Goal: Task Accomplishment & Management: Complete application form

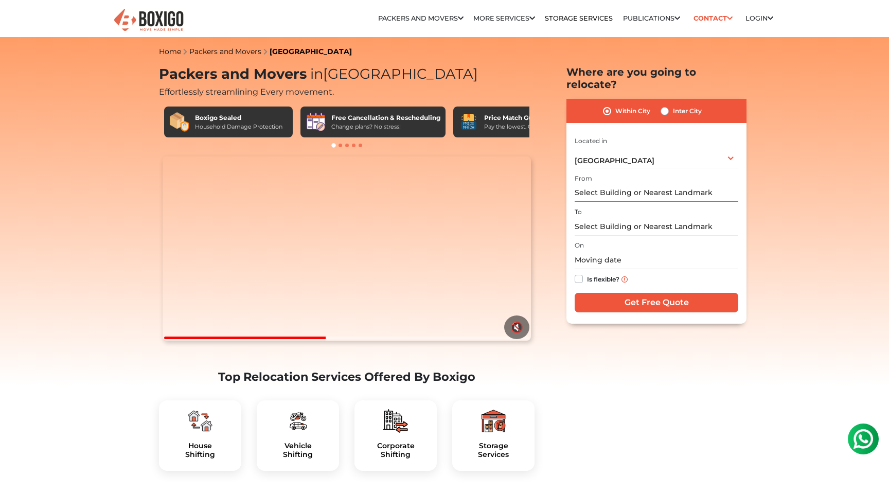
click at [637, 184] on input "text" at bounding box center [657, 193] width 164 height 18
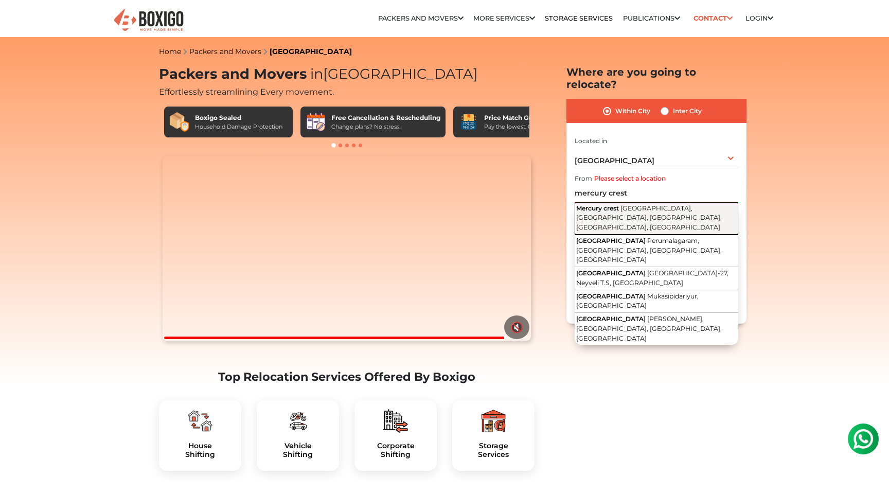
click at [625, 205] on span "Venugopalapuram, Kanakammal Colony, Nanganallur, Chennai, Tamil Nadu" at bounding box center [649, 217] width 146 height 27
type input "Mercury crest, Venugopalapuram, Kanakammal Colony, Nanganallur, Chennai, Tamil …"
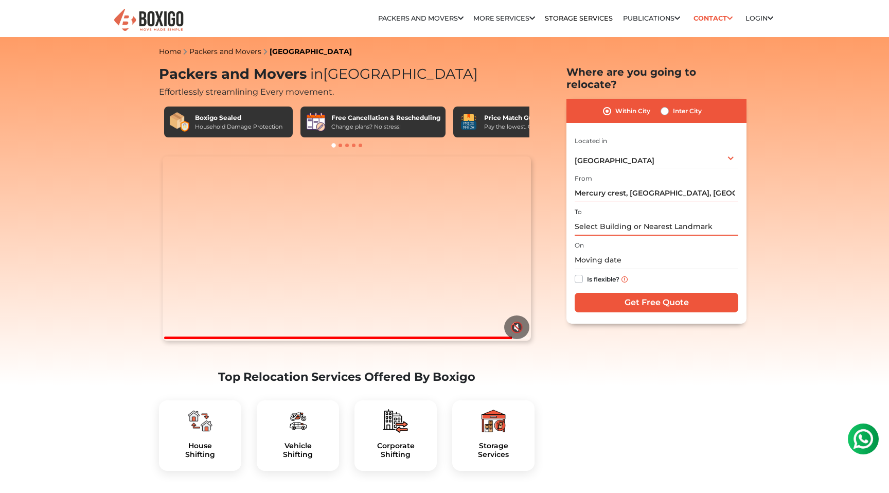
click at [625, 218] on input "text" at bounding box center [657, 227] width 164 height 18
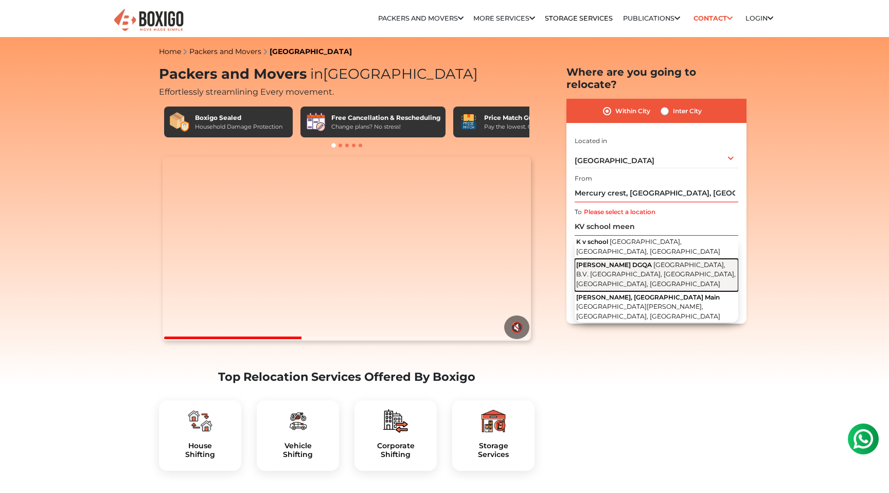
click at [621, 262] on span "1st Main Rd, NGO Colony, B.V. Nagar, Meenambakkam, Chennai, Tamil Nadu" at bounding box center [656, 274] width 160 height 27
type input "Kendriya Vidyalaya DGQA, 1st Main Rd, NGO Colony, B.V. Nagar, Meenambakkam, Che…"
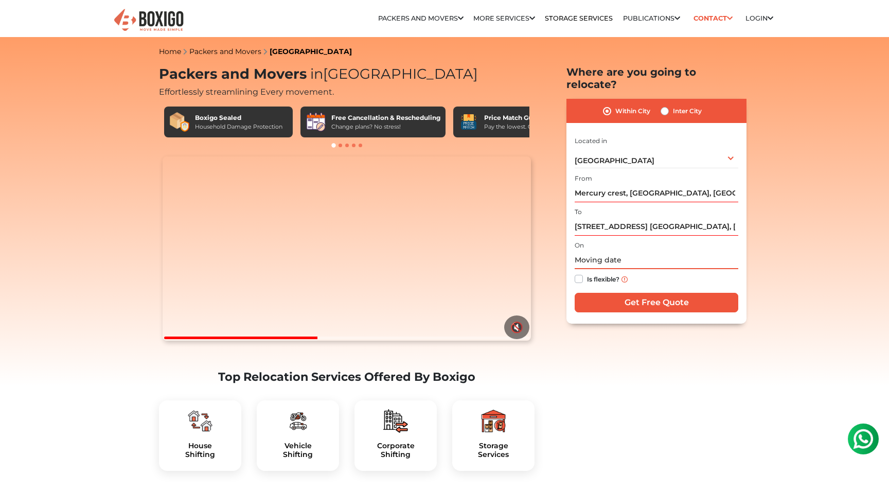
click at [621, 251] on input "text" at bounding box center [657, 260] width 164 height 18
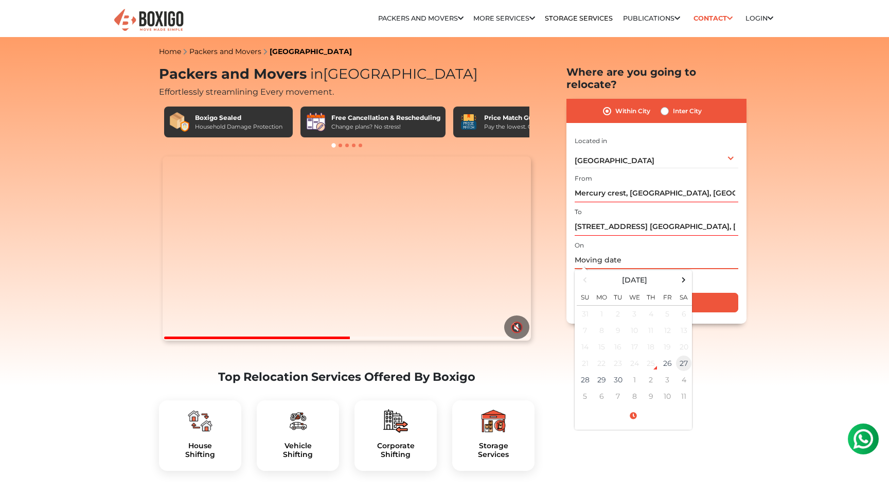
click at [683, 355] on td "27" at bounding box center [684, 363] width 16 height 16
click at [713, 269] on div "Is flexible?" at bounding box center [657, 279] width 164 height 20
click at [633, 251] on input "09/27/2025 12:00 AM" at bounding box center [657, 260] width 164 height 18
click at [637, 407] on span at bounding box center [633, 416] width 113 height 18
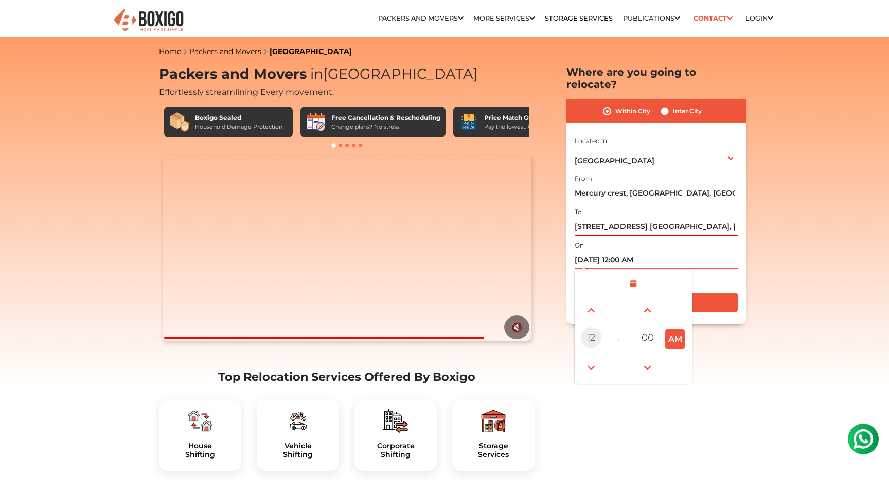
click at [592, 329] on span "12" at bounding box center [591, 337] width 21 height 21
click at [678, 297] on div "03" at bounding box center [678, 310] width 28 height 28
click at [676, 331] on button "AM" at bounding box center [675, 339] width 20 height 20
type input "09/27/2025 3:00 PM"
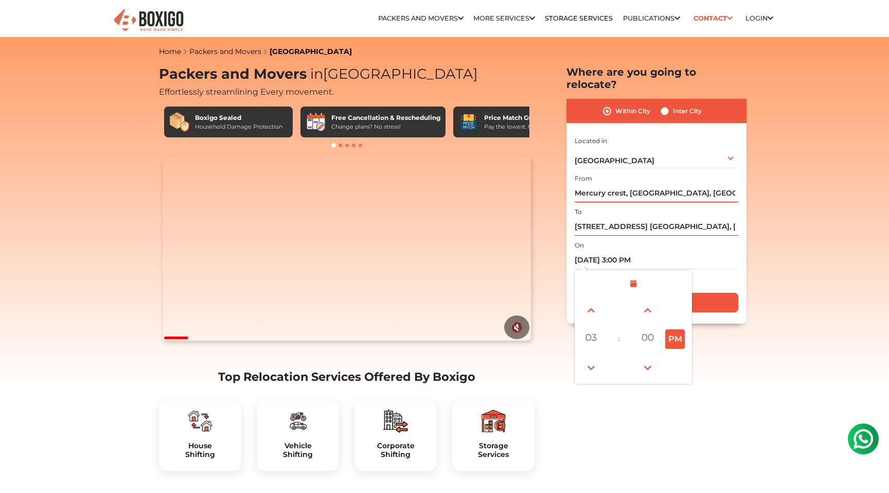
click at [712, 269] on div "Is flexible?" at bounding box center [657, 279] width 164 height 20
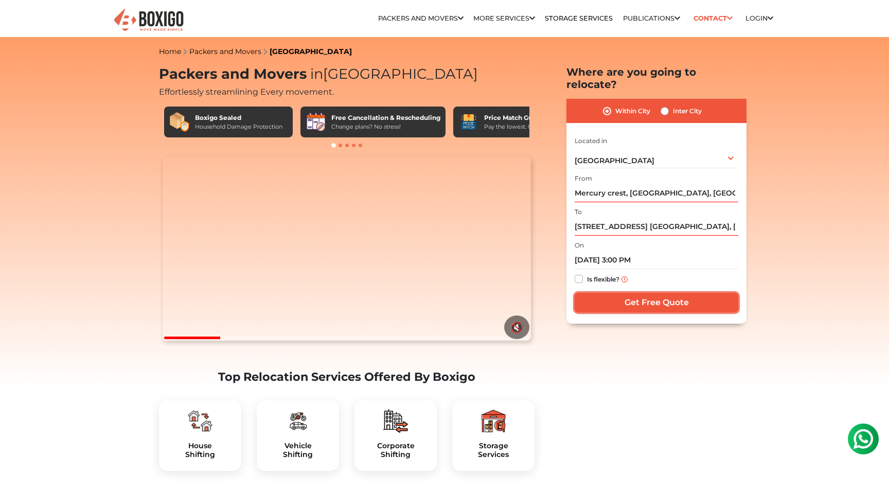
click at [635, 294] on input "Get Free Quote" at bounding box center [657, 303] width 164 height 20
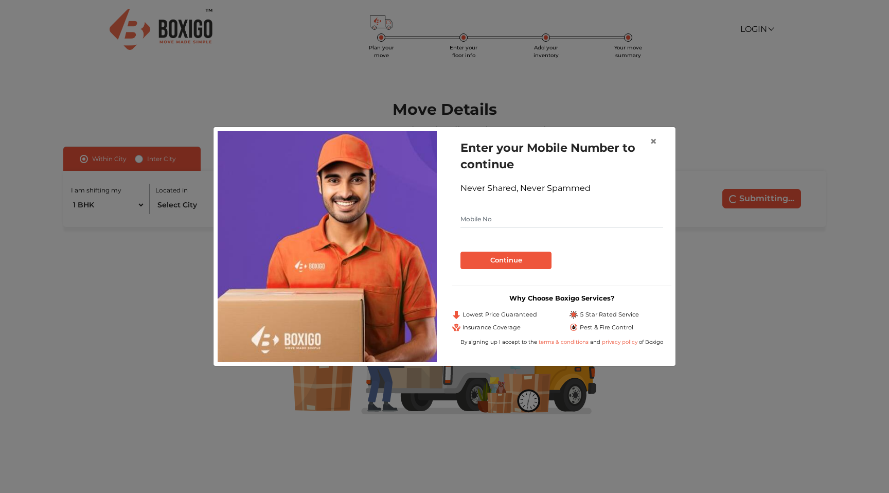
click at [546, 221] on input "text" at bounding box center [562, 219] width 203 height 16
type input "8939599880"
click at [510, 261] on button "Continue" at bounding box center [506, 260] width 91 height 17
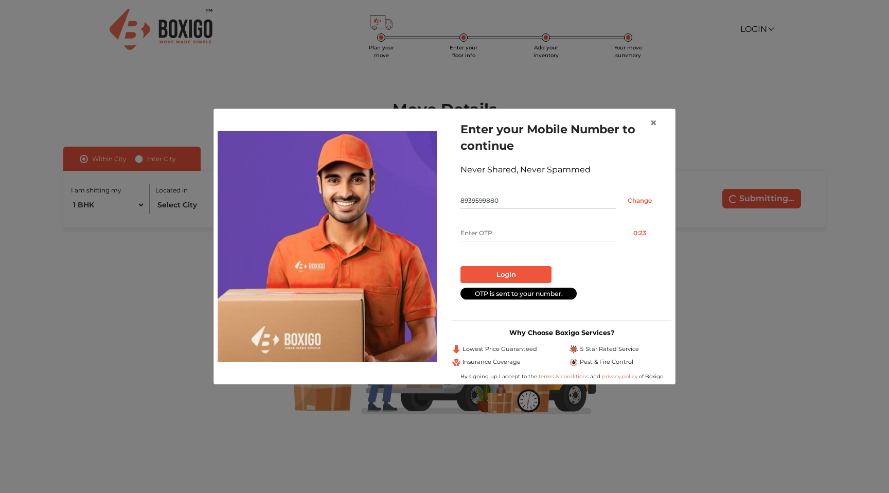
click at [511, 238] on input "text" at bounding box center [539, 233] width 156 height 16
type input "1722"
click at [515, 271] on button "Login" at bounding box center [506, 274] width 91 height 17
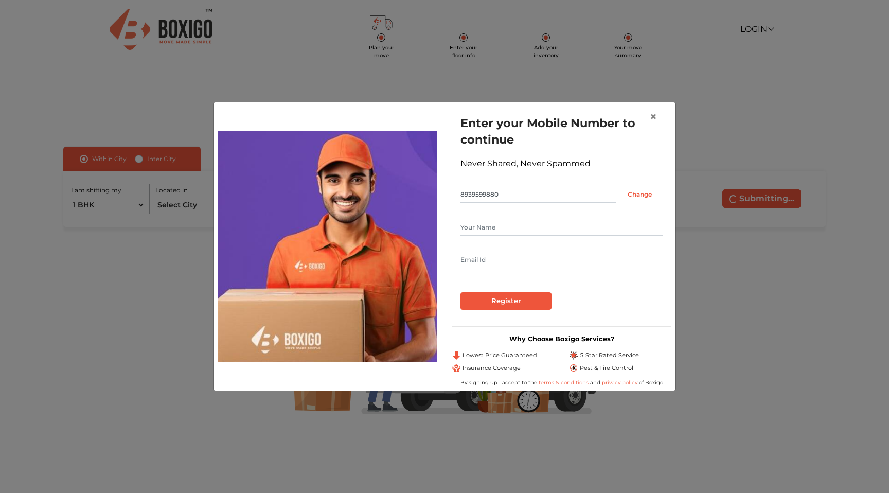
click at [501, 230] on input "text" at bounding box center [562, 227] width 203 height 16
type input "Fazal"
type input "[EMAIL_ADDRESS][DOMAIN_NAME]"
click at [469, 277] on form "Enter your Mobile Number to continue Never Shared, Never Spammed 8939599880 Cha…" at bounding box center [562, 212] width 203 height 195
click at [500, 304] on input "Register" at bounding box center [506, 300] width 91 height 17
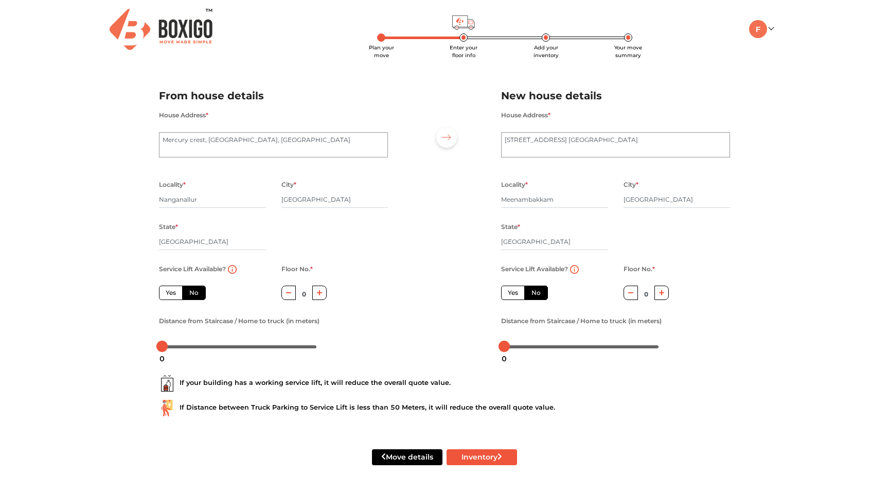
click at [318, 294] on icon "button" at bounding box center [320, 293] width 6 height 6
type input "1"
click at [664, 298] on button "button" at bounding box center [662, 293] width 15 height 14
type input "1"
drag, startPoint x: 165, startPoint y: 348, endPoint x: 177, endPoint y: 348, distance: 11.8
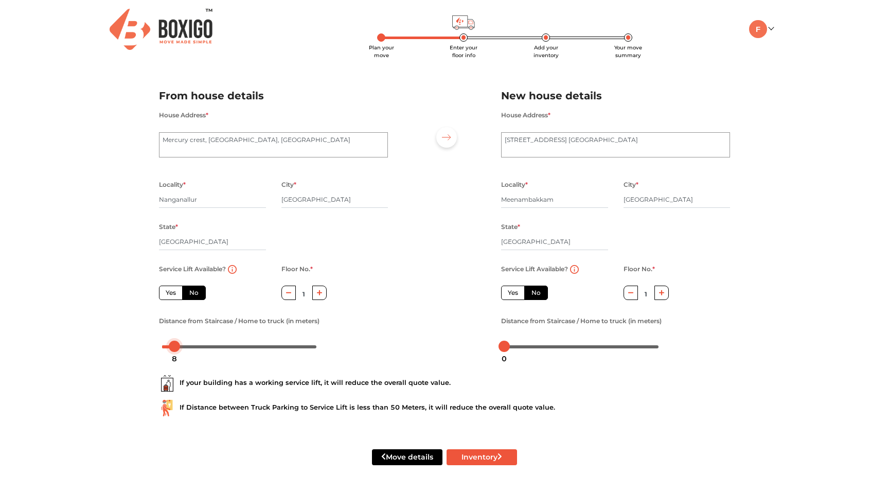
click at [177, 348] on div at bounding box center [174, 346] width 11 height 11
drag, startPoint x: 177, startPoint y: 348, endPoint x: 327, endPoint y: 342, distance: 150.4
click at [327, 342] on div at bounding box center [273, 346] width 229 height 16
drag, startPoint x: 318, startPoint y: 344, endPoint x: 178, endPoint y: 344, distance: 139.5
click at [178, 344] on div at bounding box center [177, 346] width 11 height 11
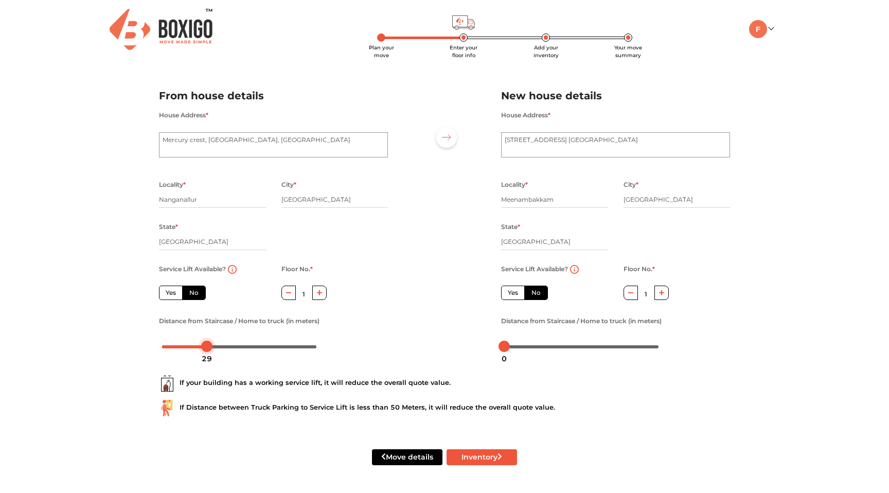
drag, startPoint x: 180, startPoint y: 347, endPoint x: 209, endPoint y: 347, distance: 29.9
click at [209, 347] on div at bounding box center [206, 346] width 11 height 11
drag, startPoint x: 209, startPoint y: 347, endPoint x: 204, endPoint y: 347, distance: 5.7
click at [204, 347] on div at bounding box center [200, 346] width 11 height 11
drag, startPoint x: 199, startPoint y: 349, endPoint x: 155, endPoint y: 347, distance: 43.3
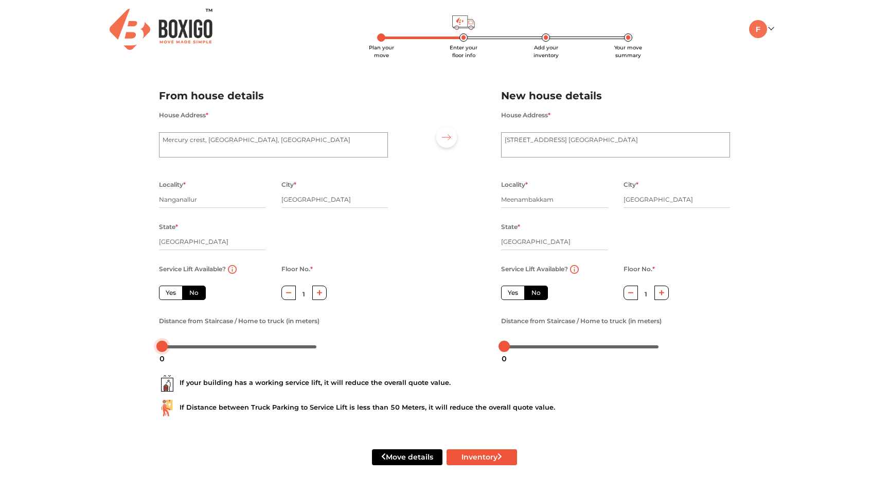
click at [155, 347] on div "Distance from Staircase / Home to truck (in meters)" at bounding box center [273, 334] width 244 height 40
click at [480, 455] on button "Inventory" at bounding box center [482, 457] width 71 height 16
radio input "true"
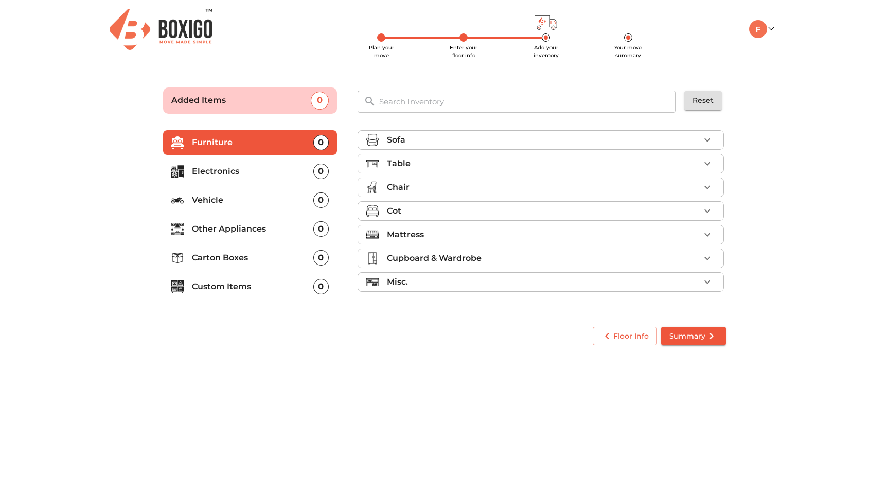
click at [528, 140] on div "Sofa" at bounding box center [543, 140] width 313 height 12
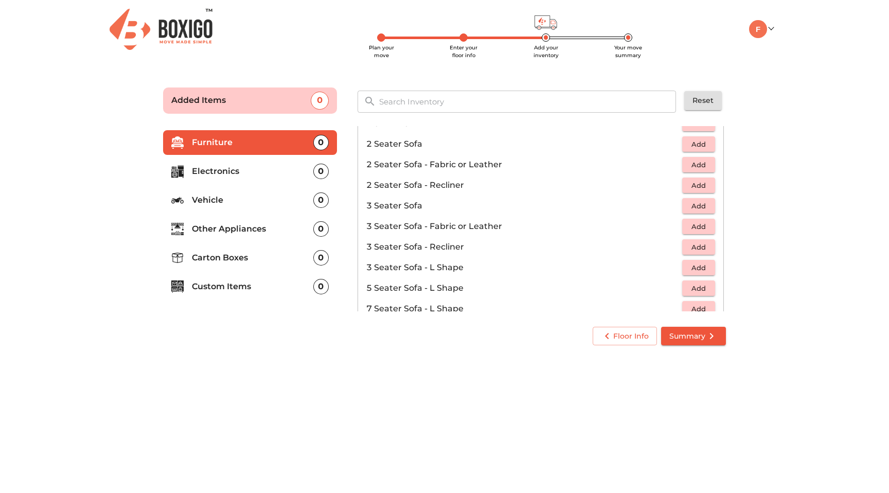
scroll to position [74, 0]
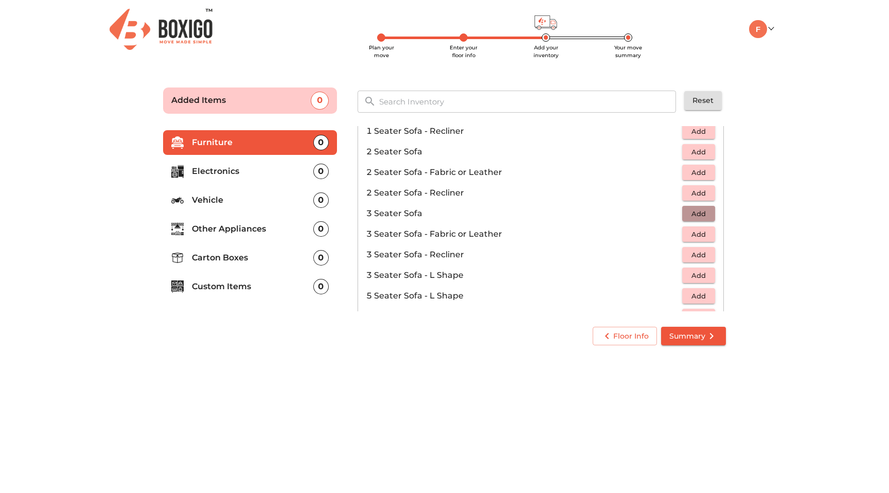
click at [697, 211] on span "Add" at bounding box center [699, 214] width 23 height 12
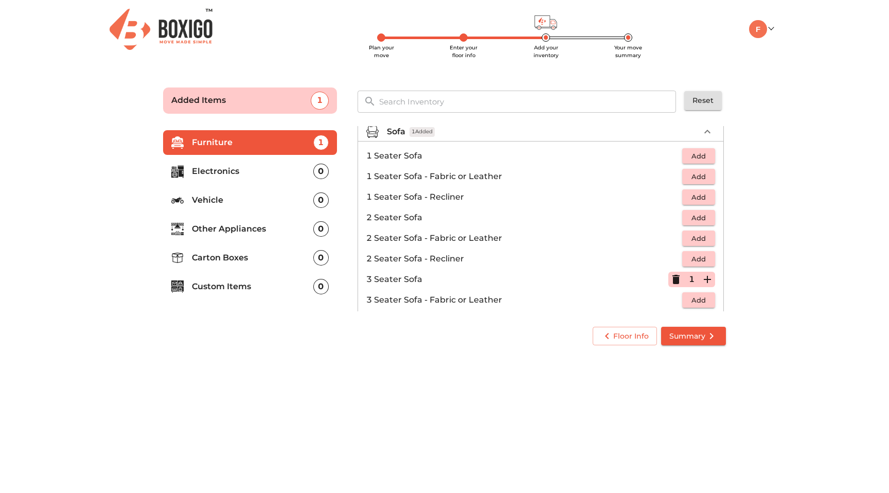
click at [704, 154] on span "Add" at bounding box center [699, 156] width 23 height 12
click at [709, 154] on icon "button" at bounding box center [707, 156] width 12 height 12
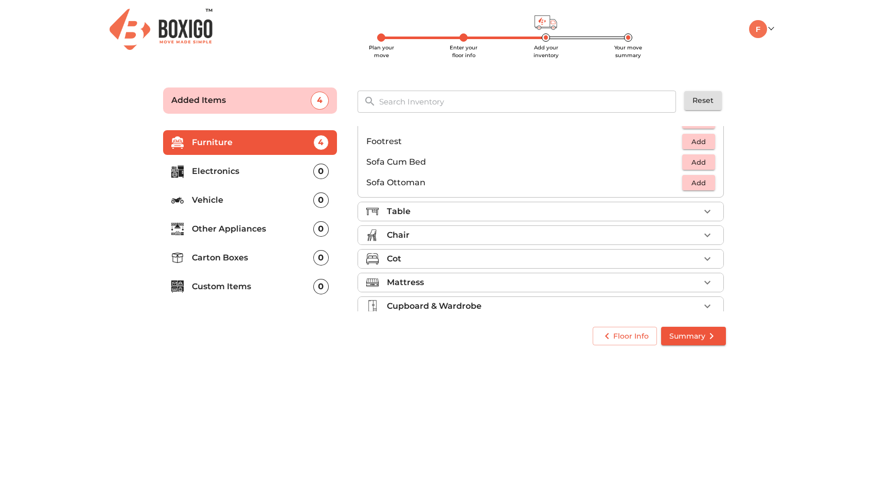
scroll to position [282, 0]
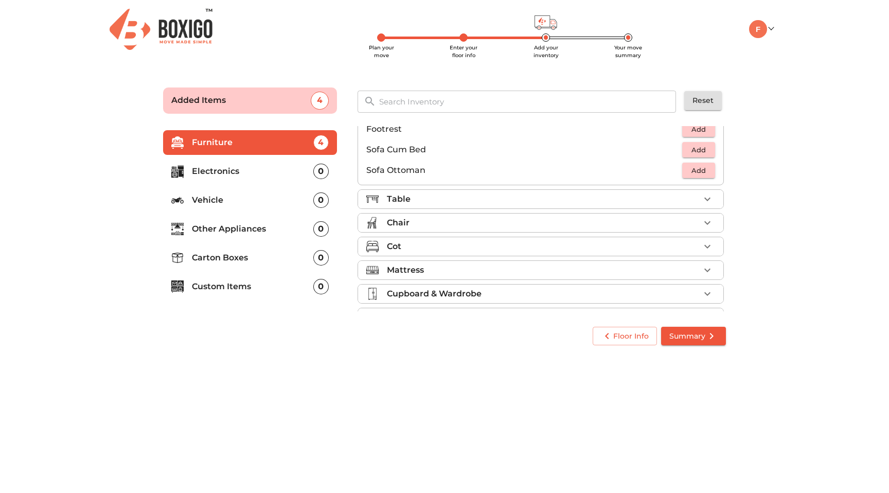
click at [679, 195] on div "Table" at bounding box center [543, 199] width 313 height 12
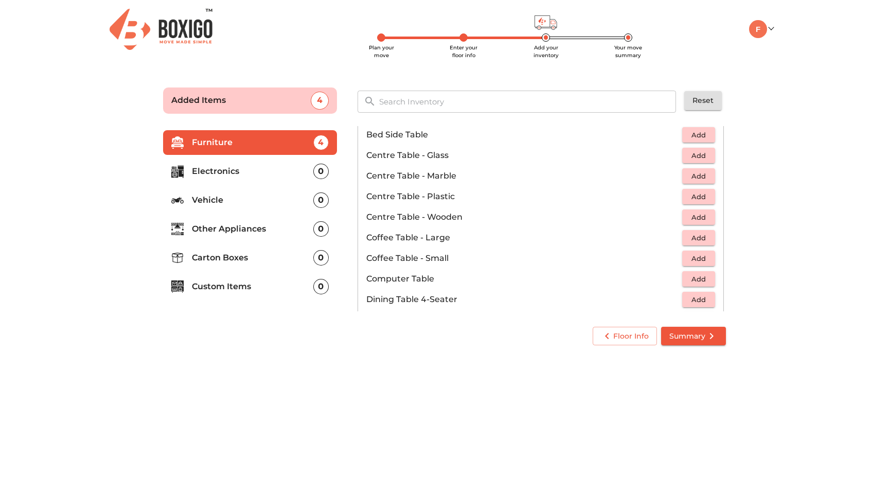
scroll to position [0, 0]
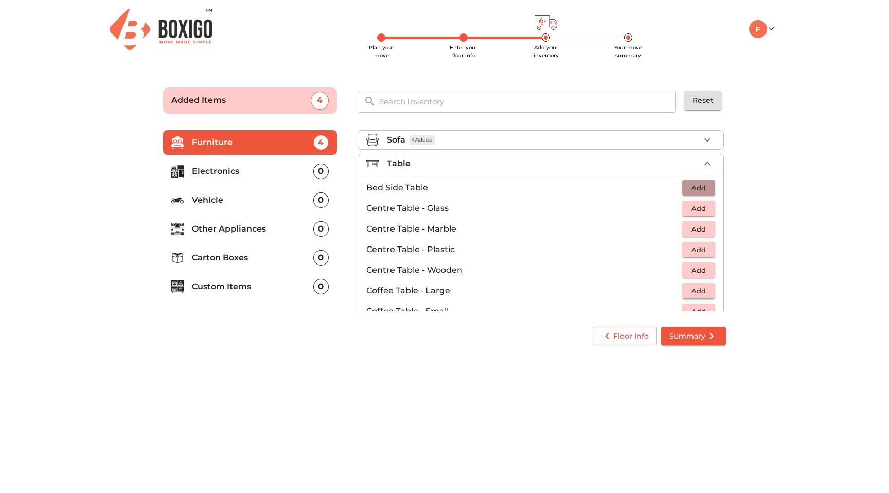
click at [692, 186] on span "Add" at bounding box center [699, 188] width 23 height 12
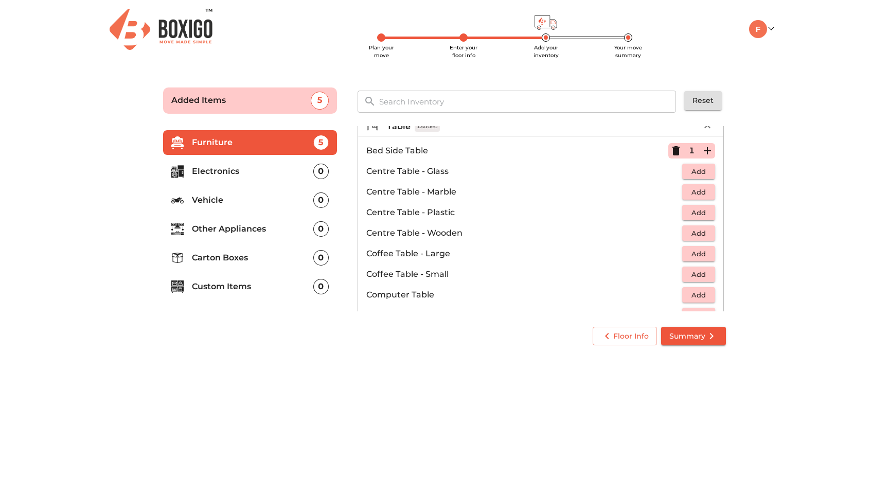
scroll to position [43, 0]
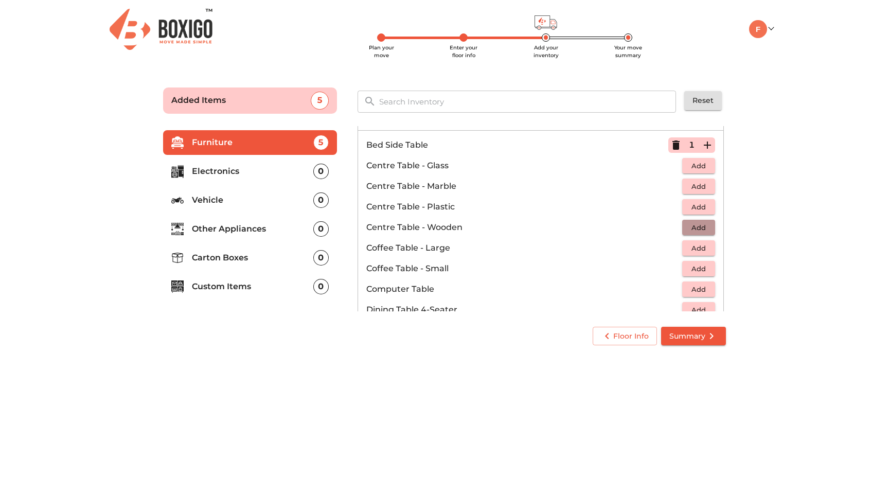
click at [698, 229] on span "Add" at bounding box center [699, 228] width 23 height 12
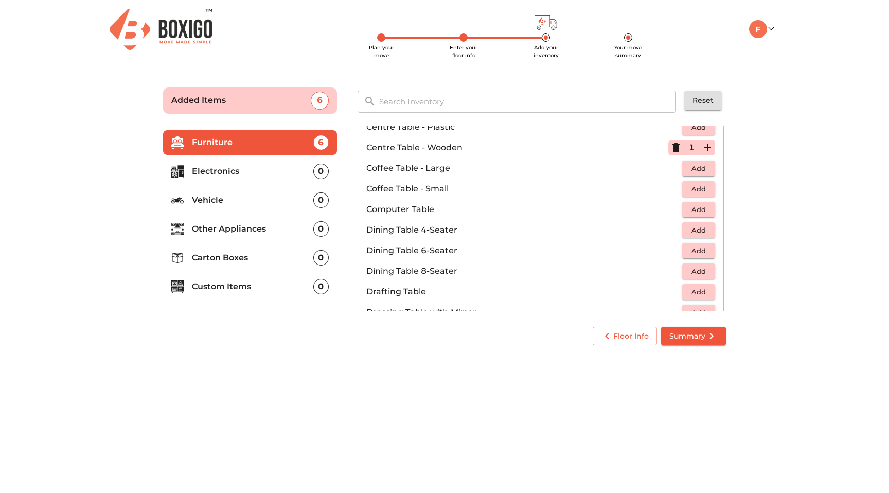
scroll to position [123, 0]
click at [702, 210] on span "Add" at bounding box center [699, 209] width 23 height 12
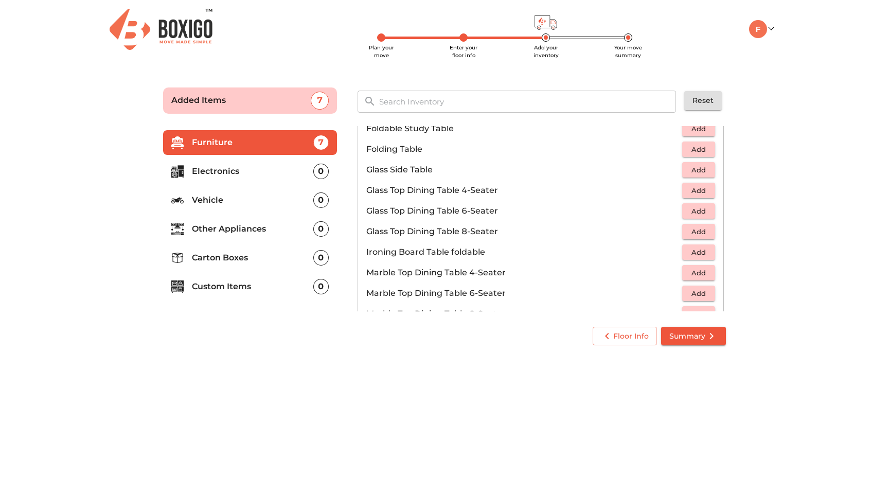
scroll to position [352, 0]
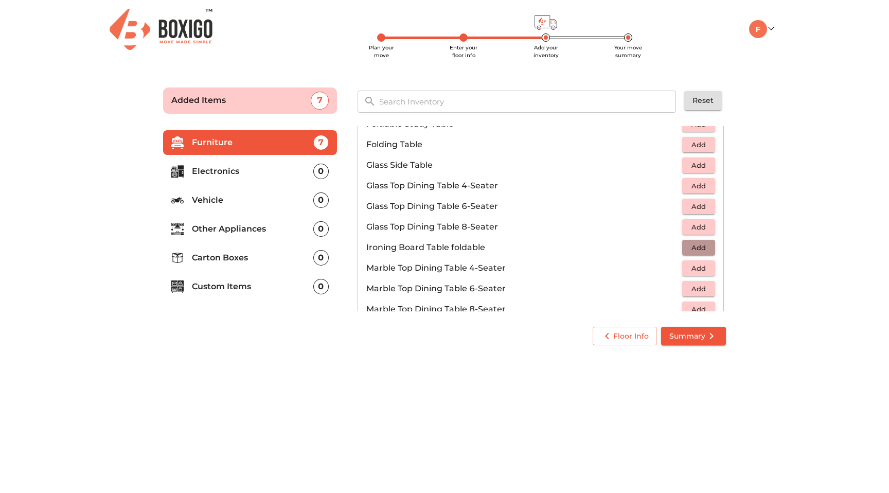
click at [694, 244] on span "Add" at bounding box center [699, 248] width 23 height 12
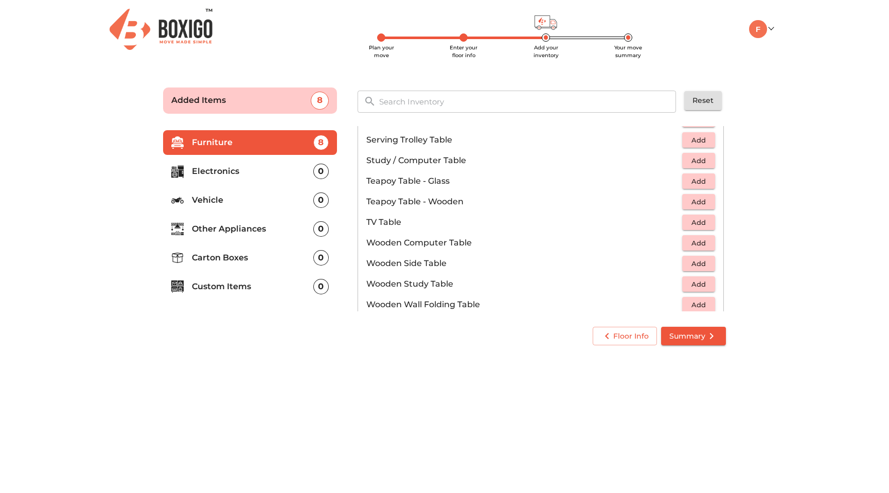
scroll to position [594, 0]
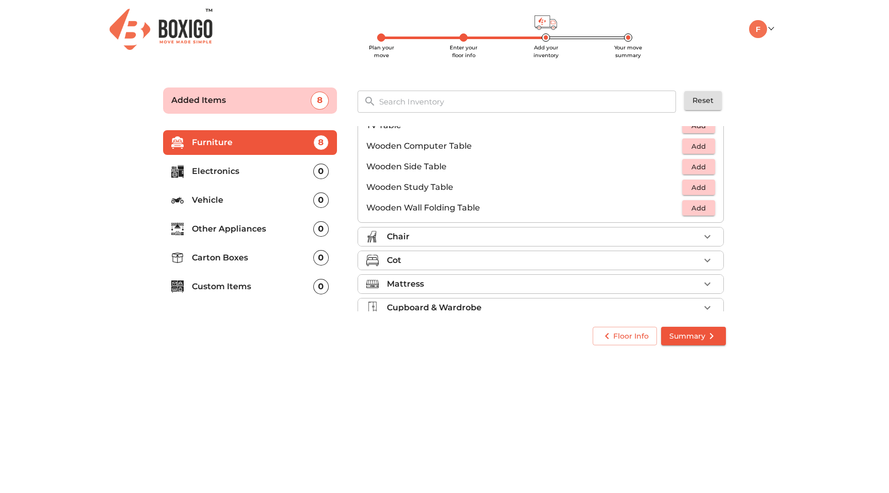
click at [694, 232] on div "Chair" at bounding box center [543, 237] width 313 height 12
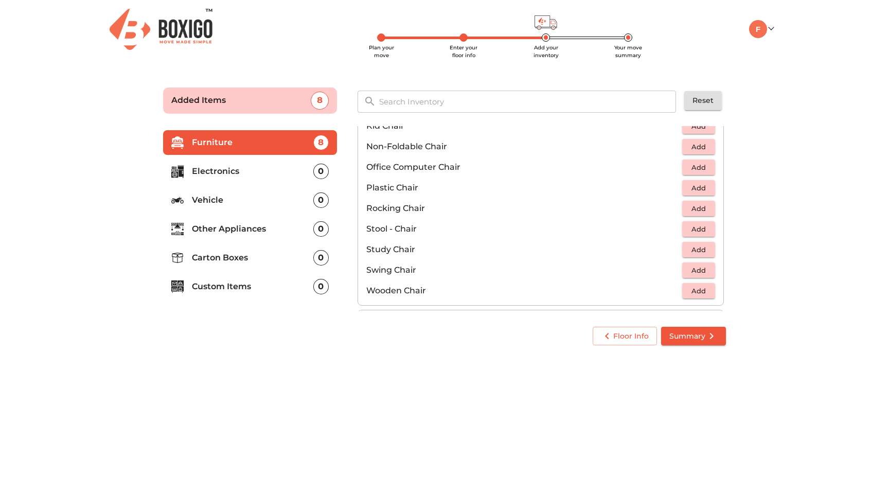
scroll to position [321, 0]
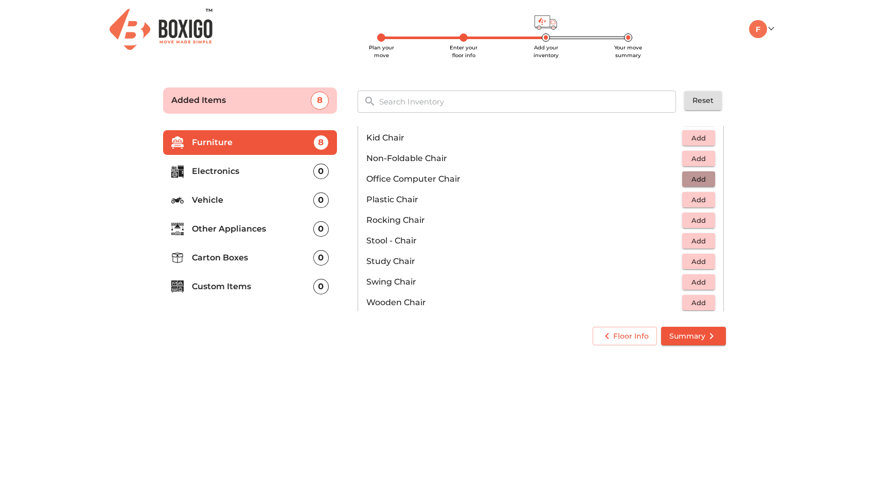
click at [705, 182] on span "Add" at bounding box center [699, 179] width 23 height 12
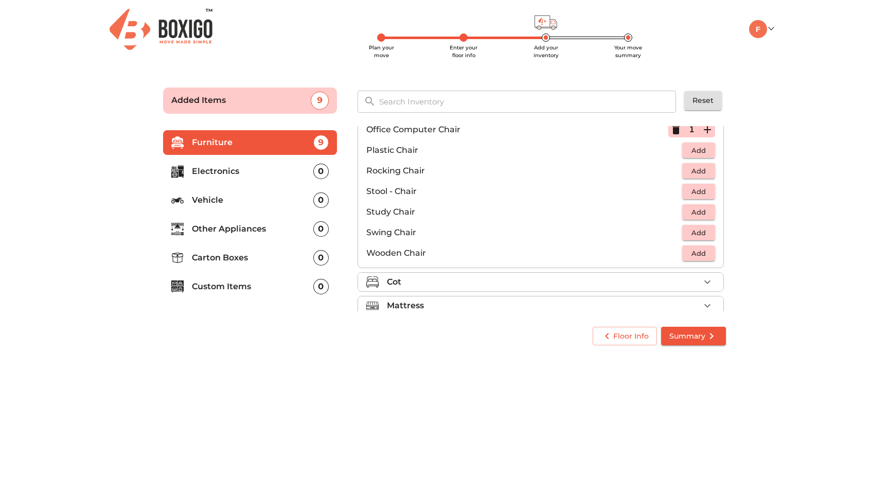
scroll to position [382, 0]
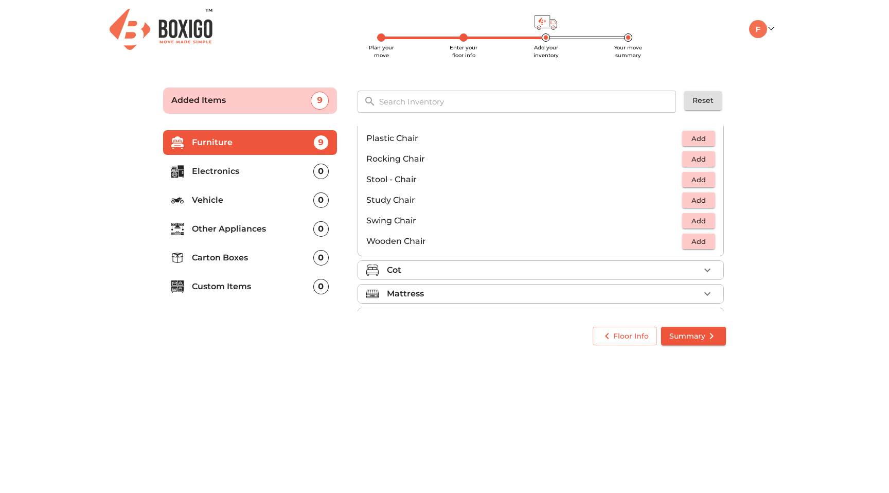
click at [697, 205] on span "Add" at bounding box center [699, 201] width 23 height 12
click at [706, 203] on icon "button" at bounding box center [707, 200] width 12 height 12
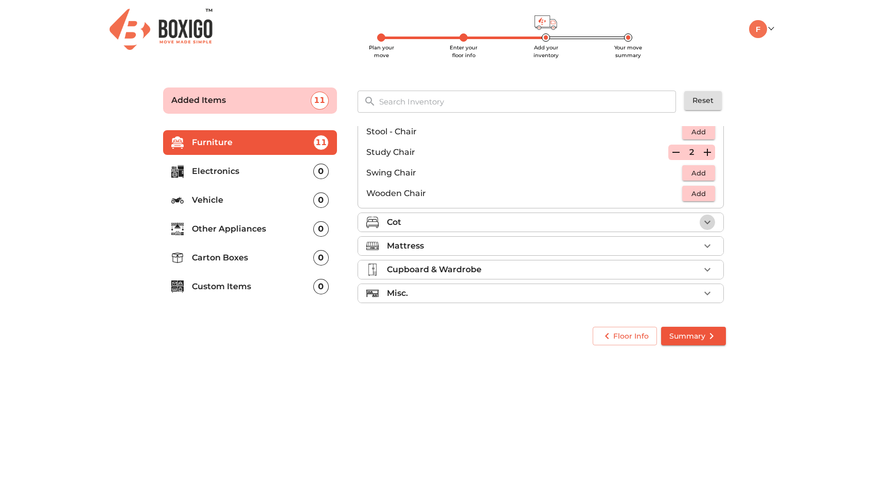
click at [706, 220] on icon "button" at bounding box center [707, 222] width 12 height 12
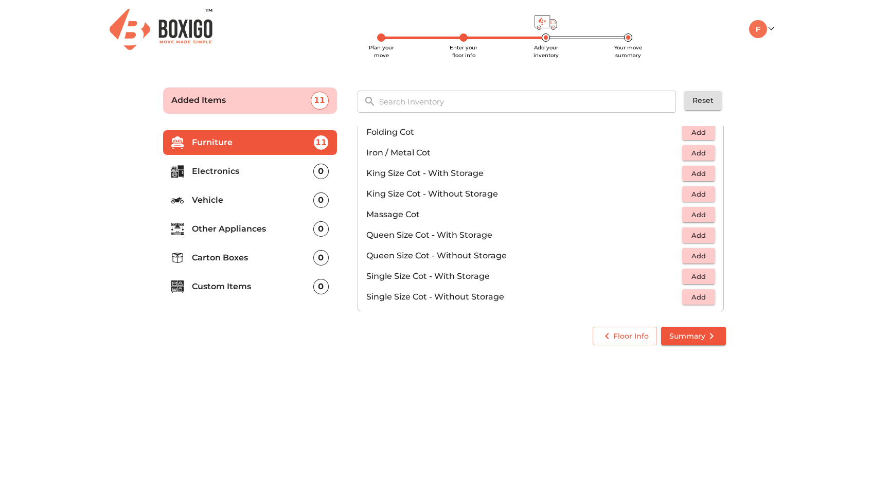
scroll to position [259, 0]
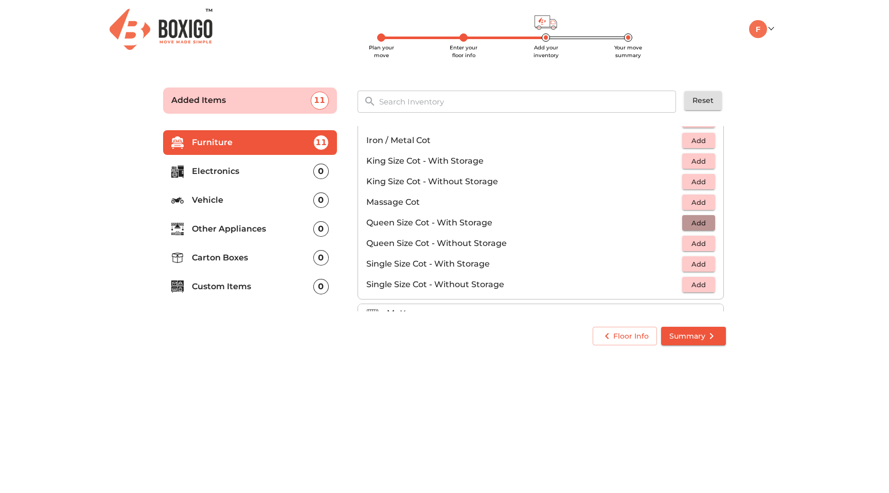
click at [701, 219] on span "Add" at bounding box center [699, 223] width 23 height 12
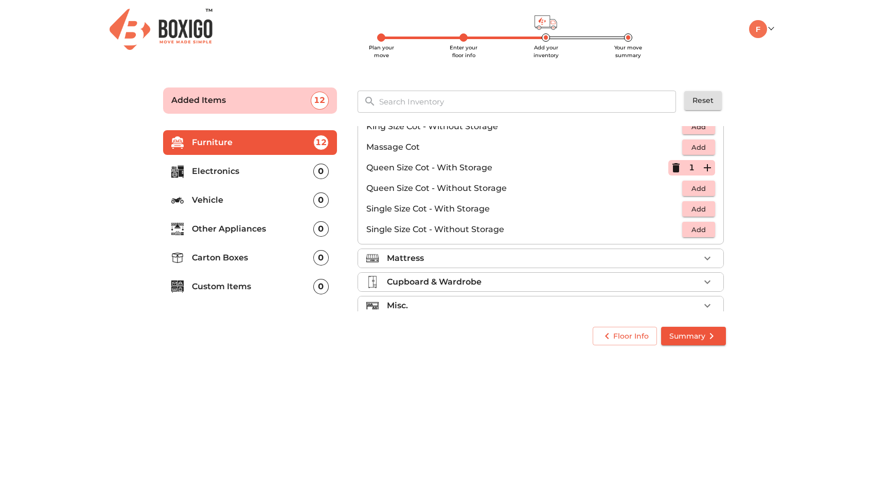
scroll to position [327, 0]
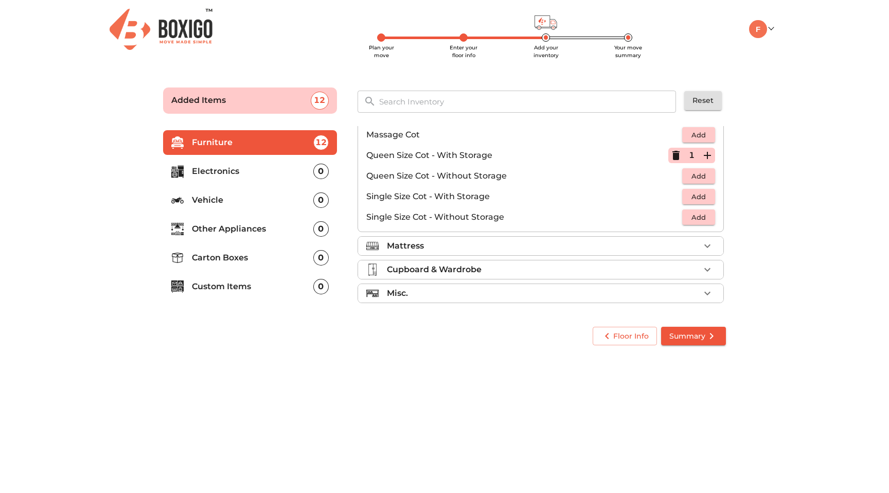
click at [698, 252] on div "Mattress" at bounding box center [543, 246] width 313 height 12
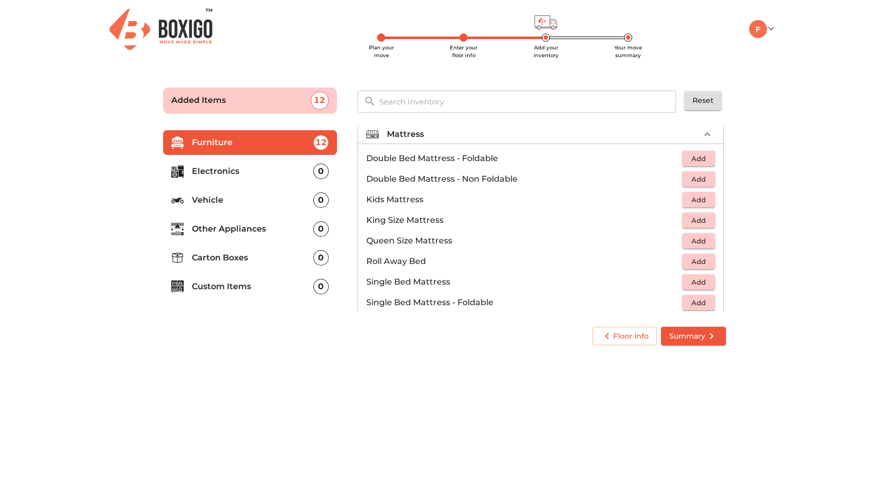
scroll to position [101, 0]
click at [699, 235] on span "Add" at bounding box center [699, 241] width 23 height 12
click at [708, 239] on icon "button" at bounding box center [707, 240] width 7 height 7
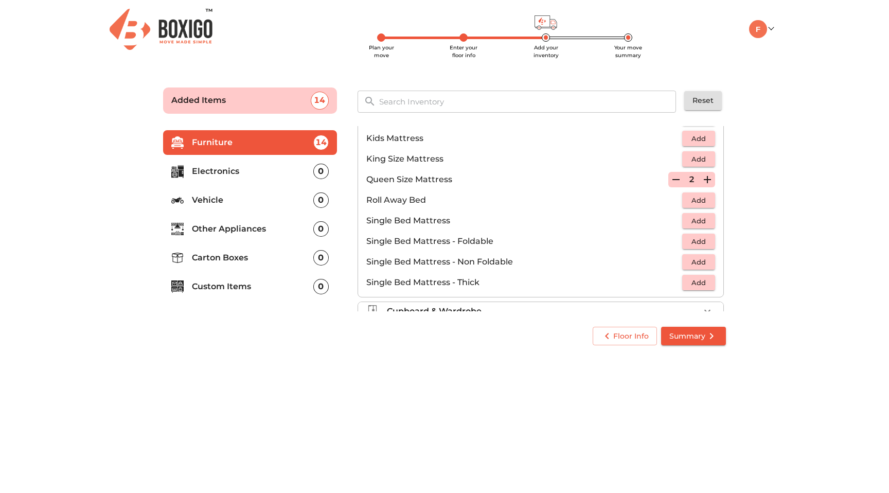
scroll to position [203, 0]
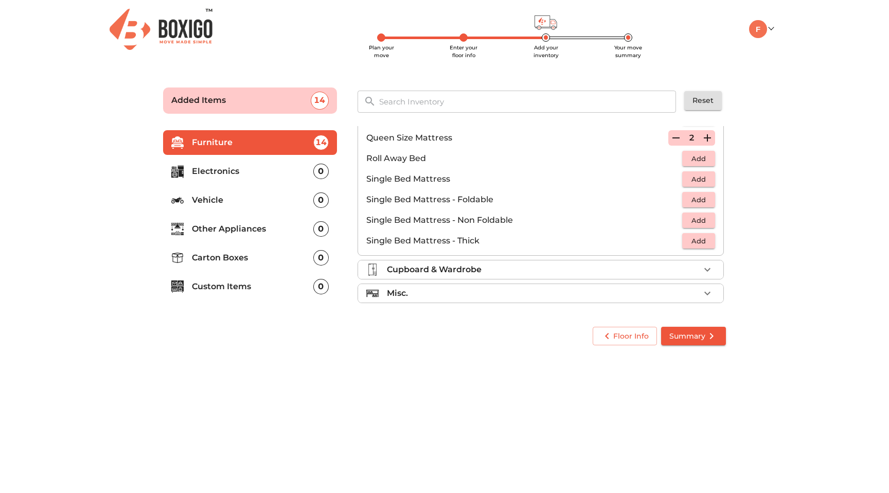
click at [693, 271] on div "Cupboard & Wardrobe" at bounding box center [543, 270] width 313 height 12
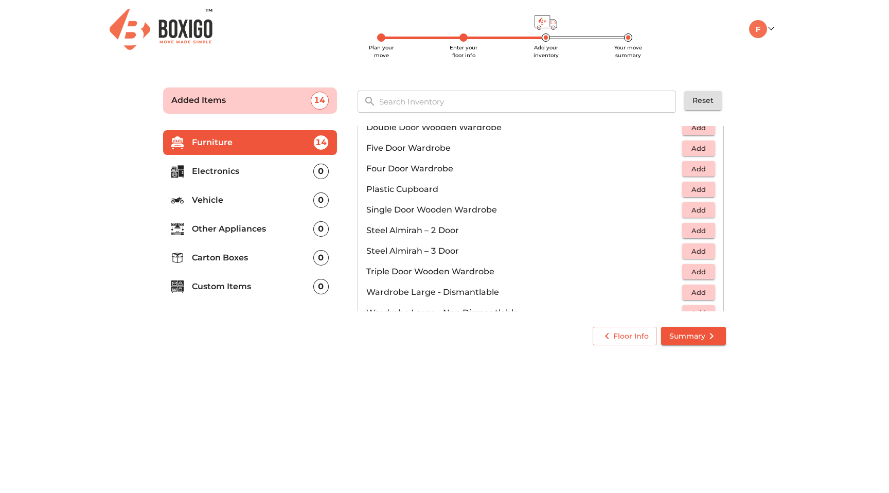
scroll to position [270, 0]
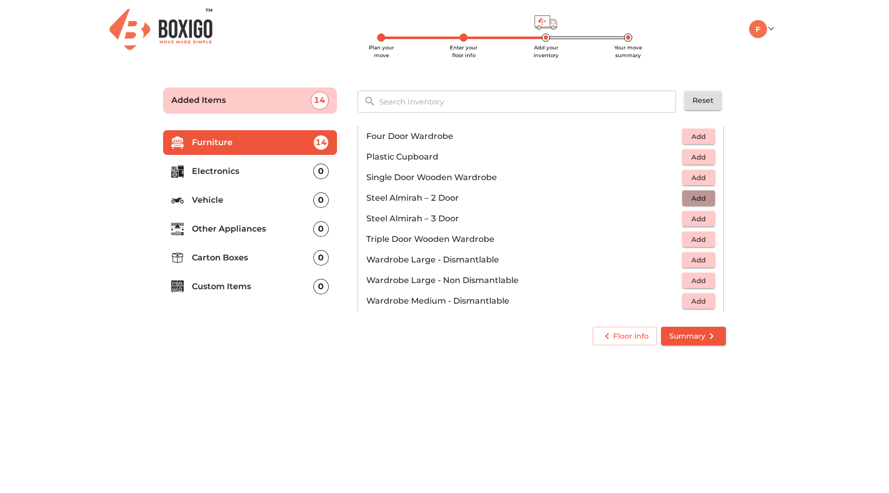
click at [700, 201] on span "Add" at bounding box center [699, 198] width 23 height 12
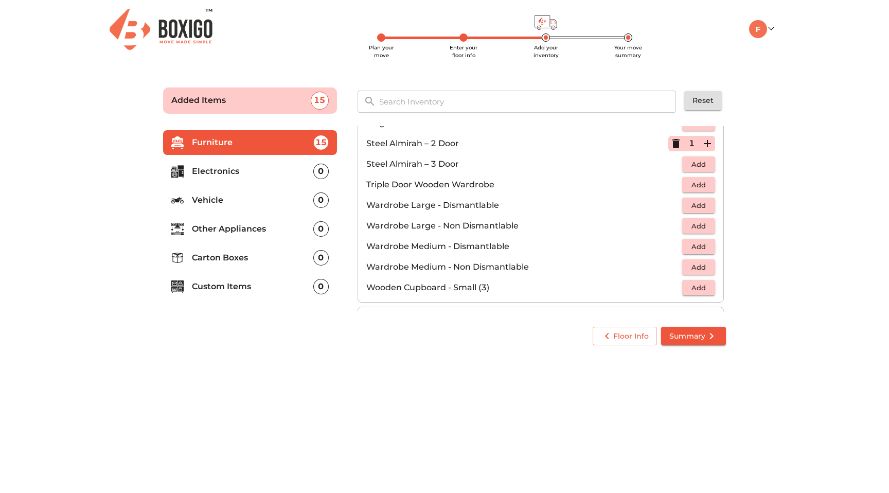
scroll to position [347, 0]
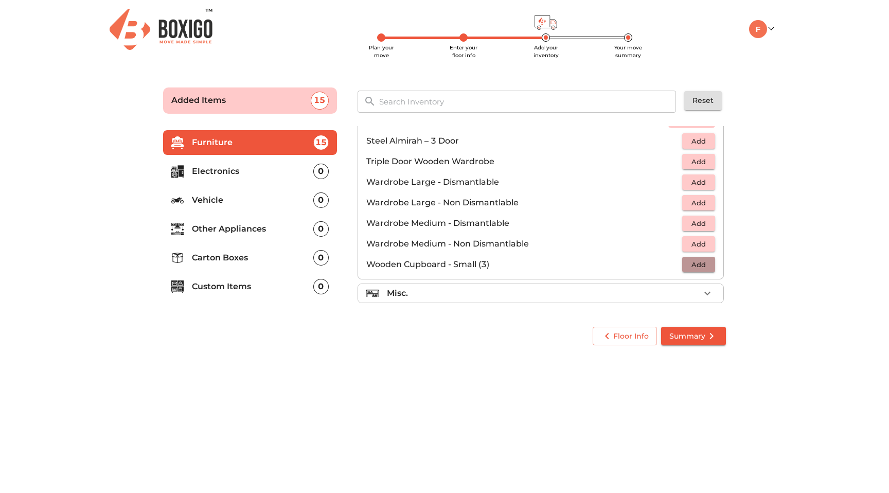
click at [705, 266] on span "Add" at bounding box center [699, 265] width 23 height 12
click at [704, 293] on icon "button" at bounding box center [707, 293] width 12 height 12
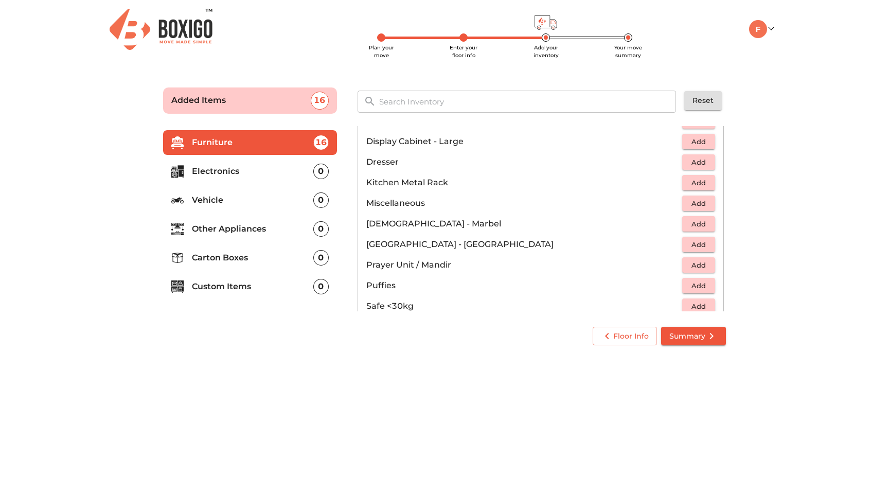
scroll to position [325, 0]
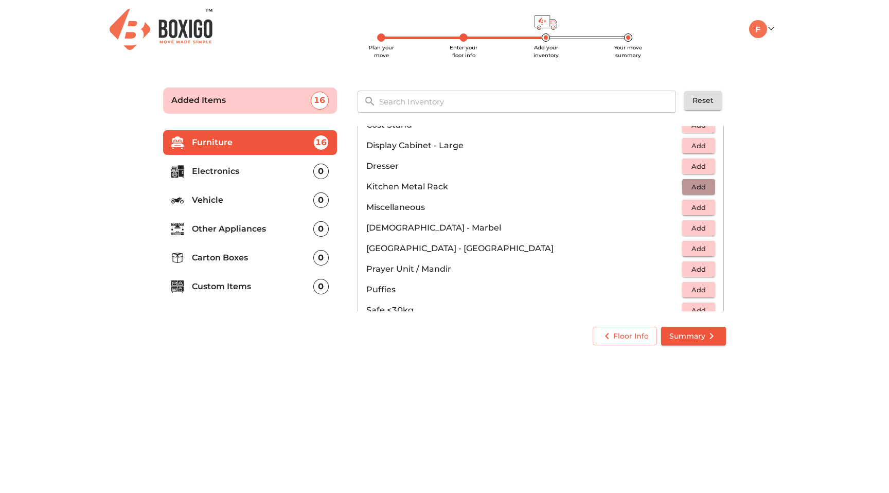
click at [699, 185] on span "Add" at bounding box center [699, 187] width 23 height 12
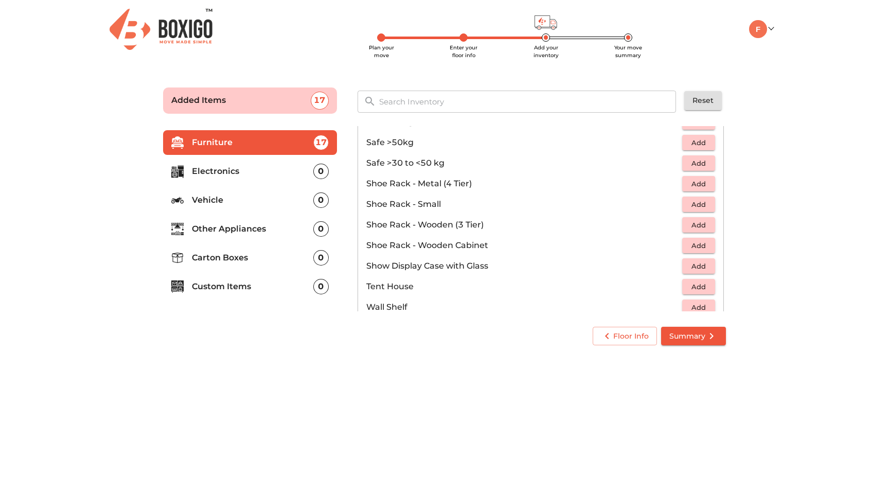
scroll to position [510, 0]
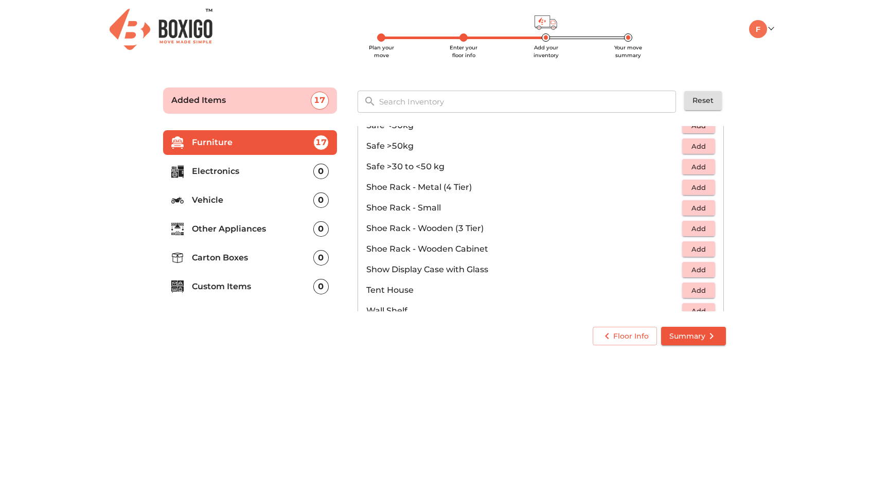
click at [694, 183] on span "Add" at bounding box center [699, 188] width 23 height 12
click at [705, 186] on icon "button" at bounding box center [707, 187] width 12 height 12
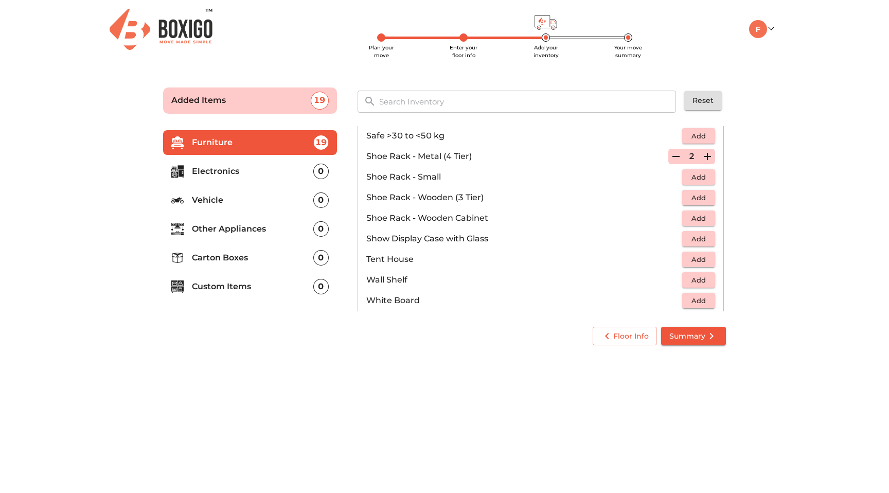
scroll to position [553, 0]
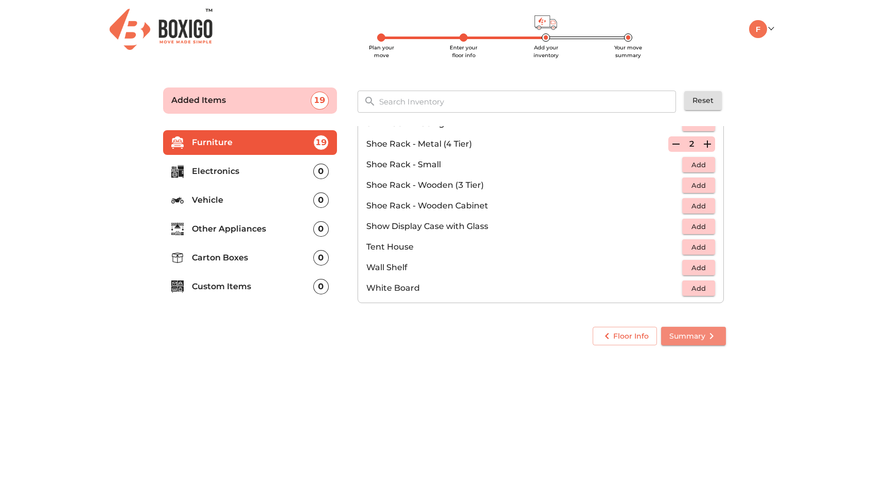
click at [695, 338] on span "Summary" at bounding box center [694, 336] width 48 height 13
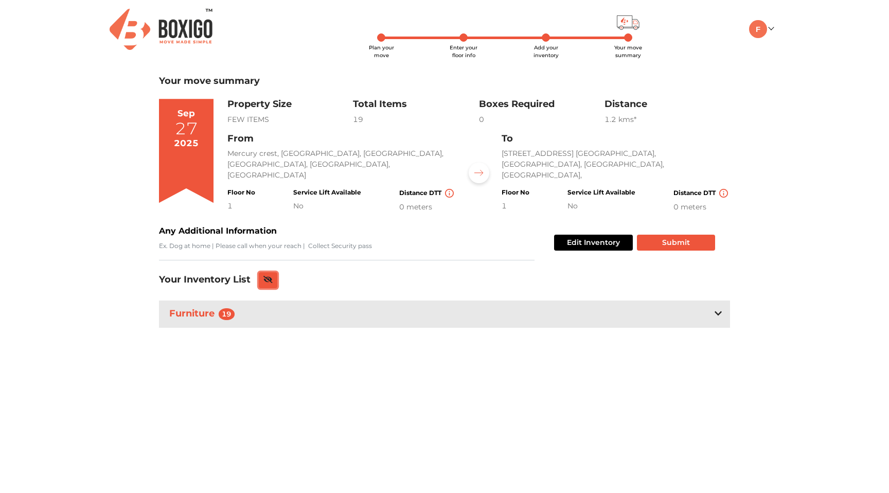
click at [270, 276] on icon at bounding box center [268, 279] width 9 height 7
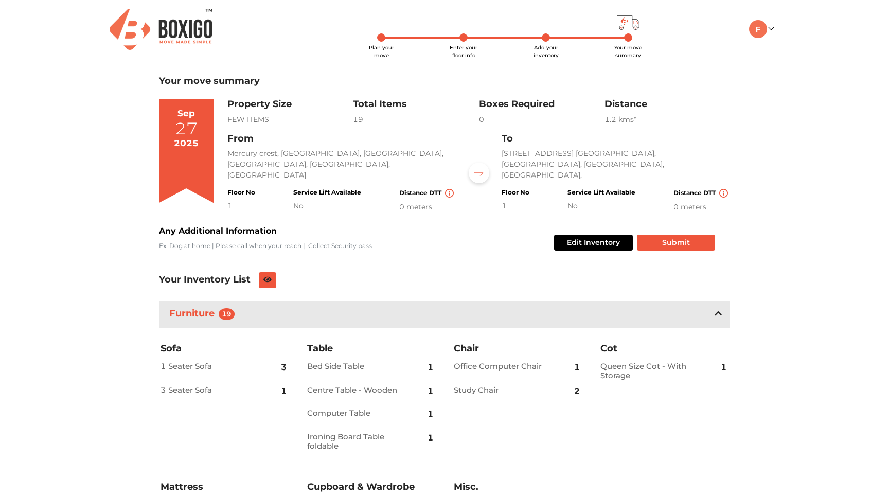
click at [234, 309] on h3 "Furniture 19" at bounding box center [204, 314] width 74 height 16
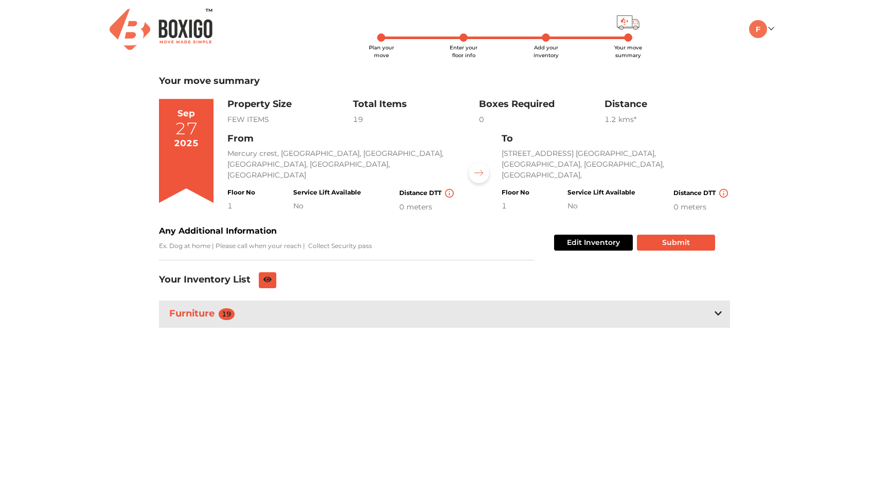
click at [233, 310] on span "19" at bounding box center [227, 313] width 16 height 11
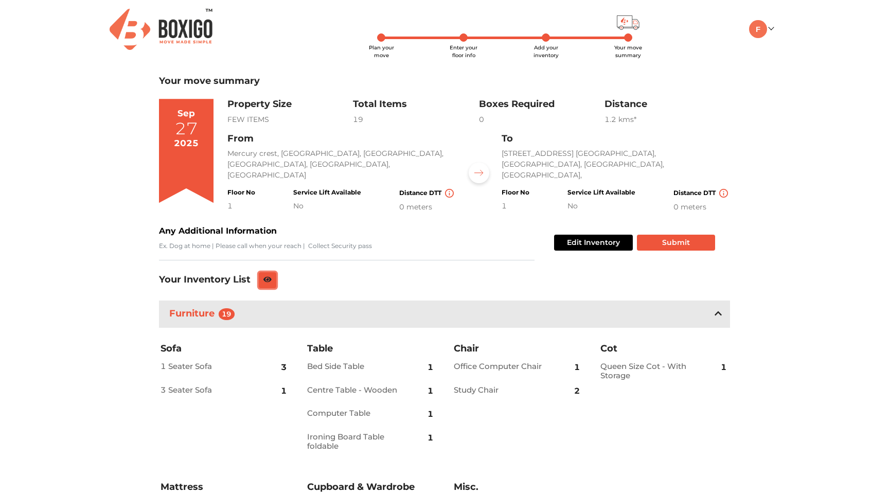
click at [266, 280] on icon at bounding box center [268, 280] width 8 height 6
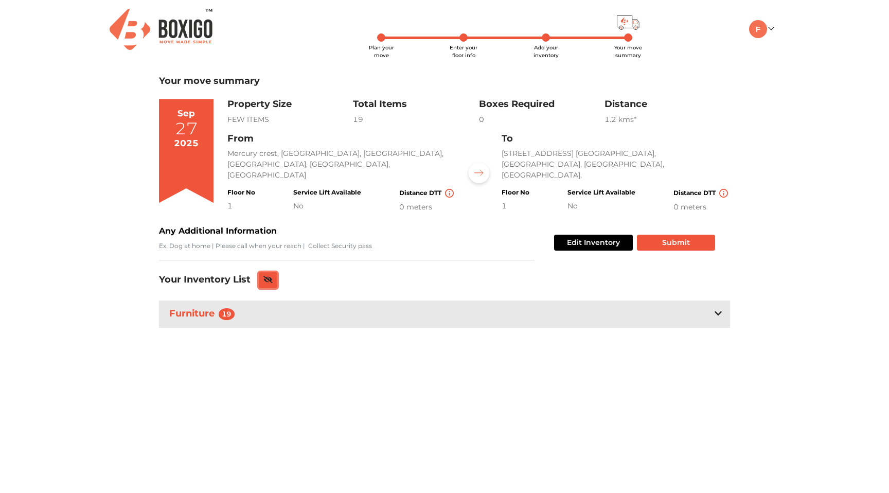
click at [266, 280] on icon at bounding box center [268, 279] width 9 height 7
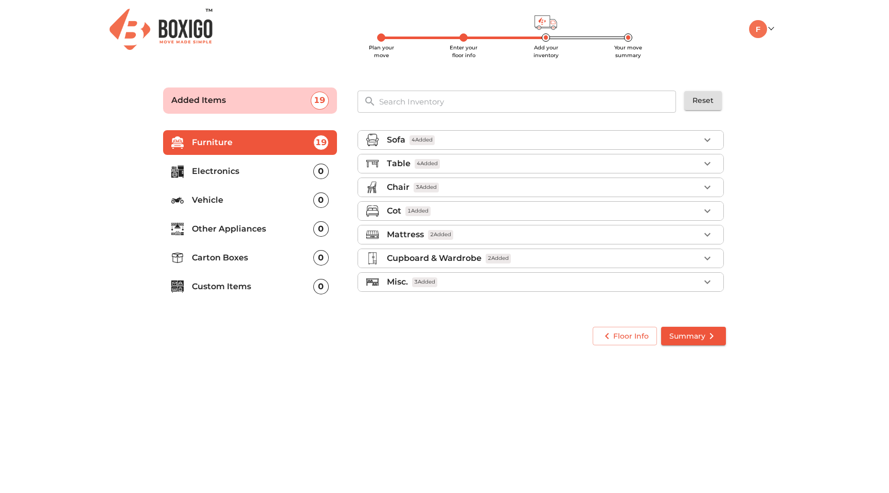
click at [240, 167] on p "Electronics" at bounding box center [252, 171] width 121 height 12
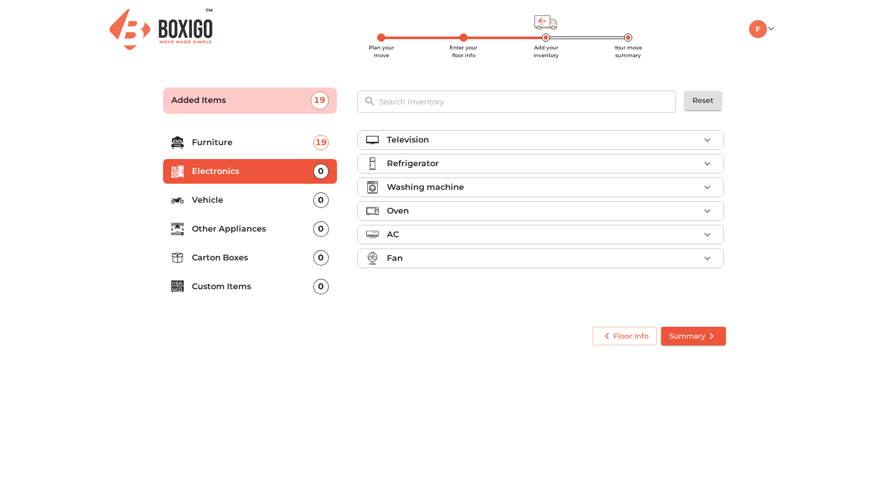
click at [500, 134] on div "Television" at bounding box center [543, 140] width 313 height 12
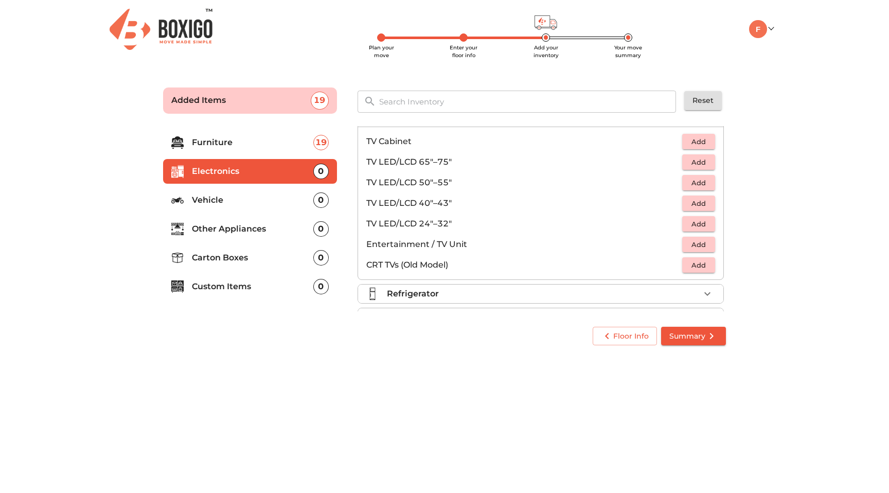
scroll to position [11, 0]
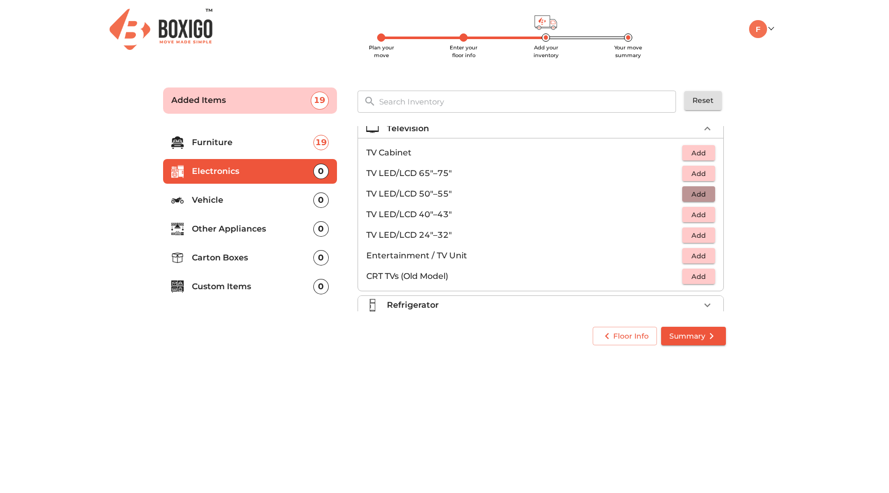
click at [699, 194] on span "Add" at bounding box center [699, 194] width 23 height 12
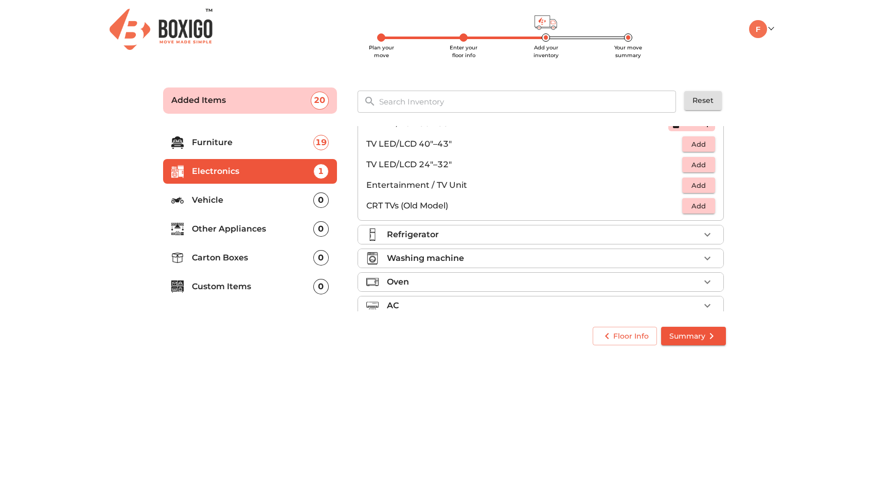
scroll to position [89, 0]
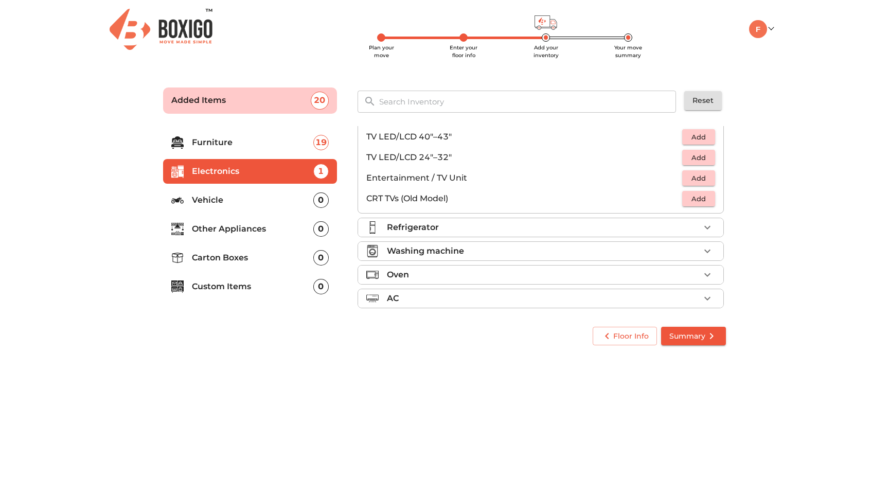
click at [698, 227] on div "Refrigerator" at bounding box center [543, 227] width 313 height 12
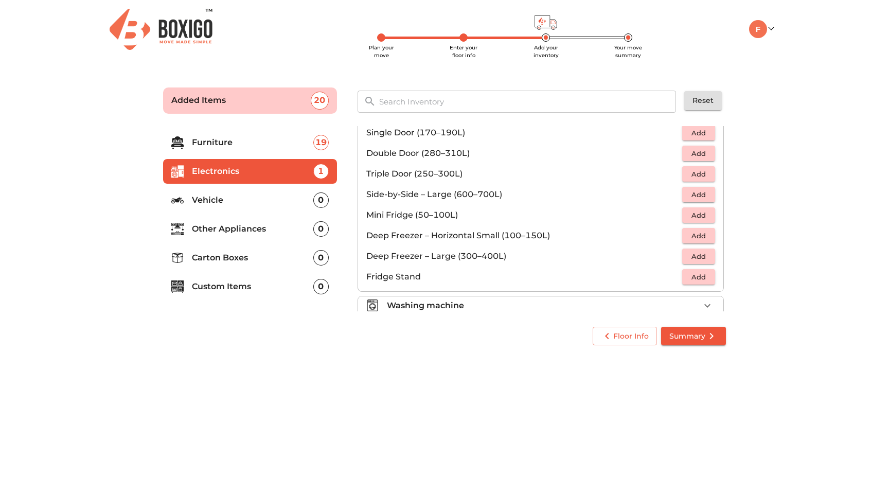
scroll to position [41, 0]
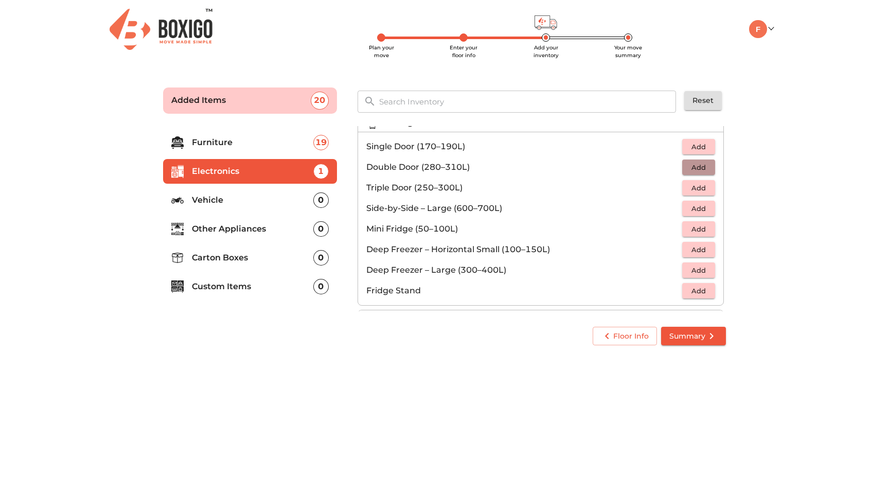
click at [701, 164] on span "Add" at bounding box center [699, 168] width 23 height 12
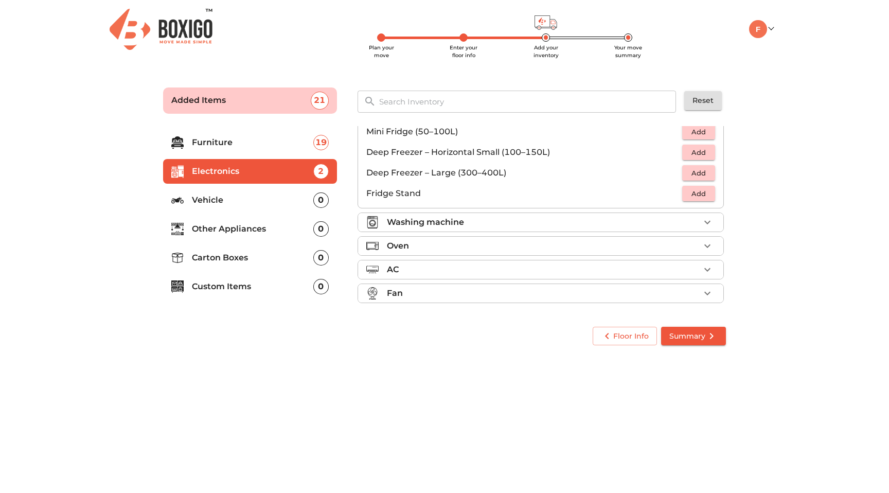
click at [676, 230] on li "Washing machine" at bounding box center [540, 222] width 365 height 19
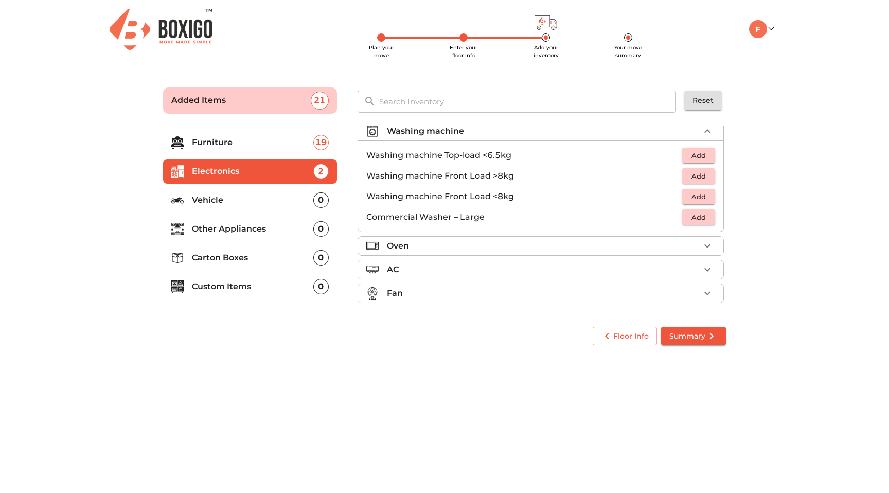
scroll to position [47, 0]
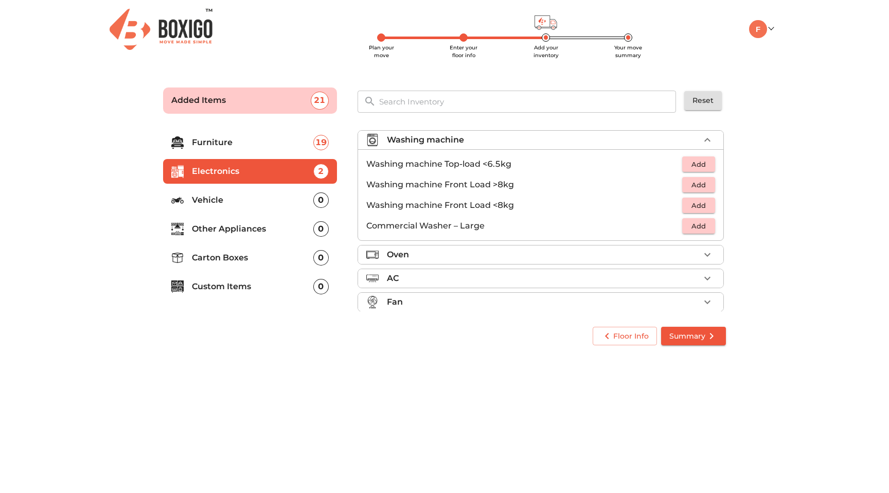
click at [698, 165] on span "Add" at bounding box center [699, 165] width 23 height 12
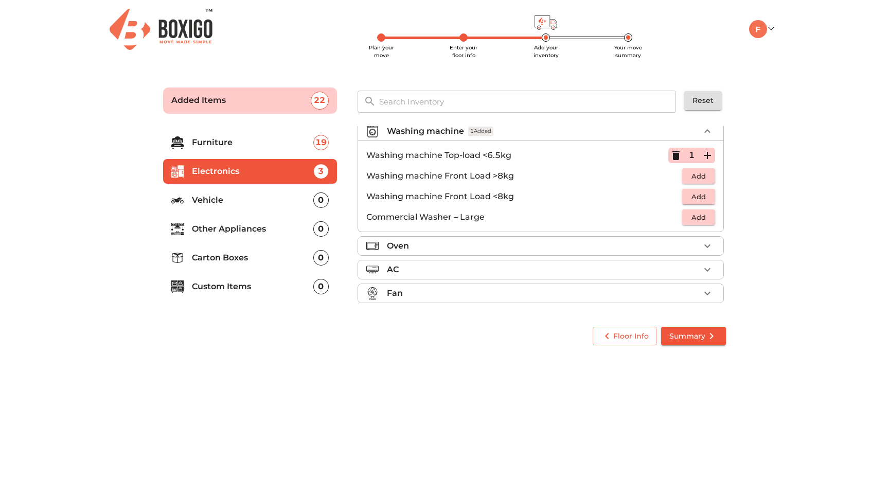
click at [691, 249] on div "Oven" at bounding box center [543, 246] width 313 height 12
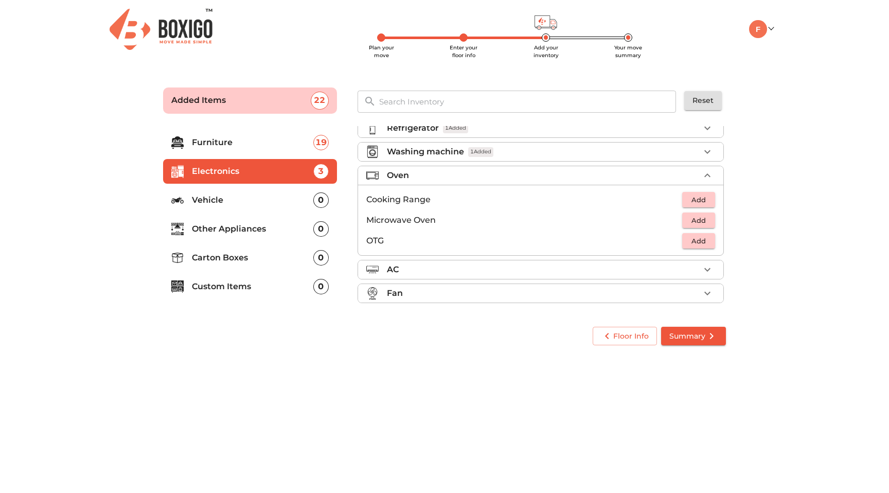
scroll to position [36, 0]
click at [705, 220] on span "Add" at bounding box center [699, 221] width 23 height 12
click at [703, 275] on icon "button" at bounding box center [707, 270] width 12 height 12
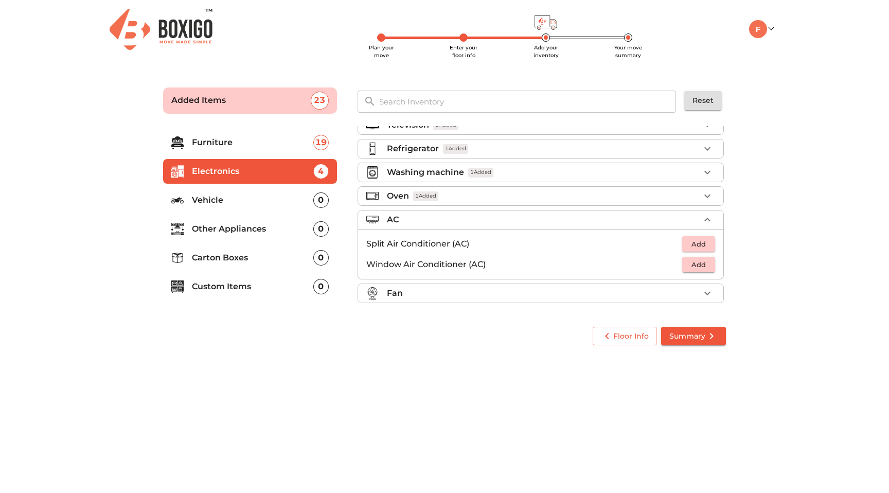
scroll to position [15, 0]
click at [701, 243] on span "Add" at bounding box center [699, 244] width 23 height 12
click at [704, 288] on icon "button" at bounding box center [707, 293] width 12 height 12
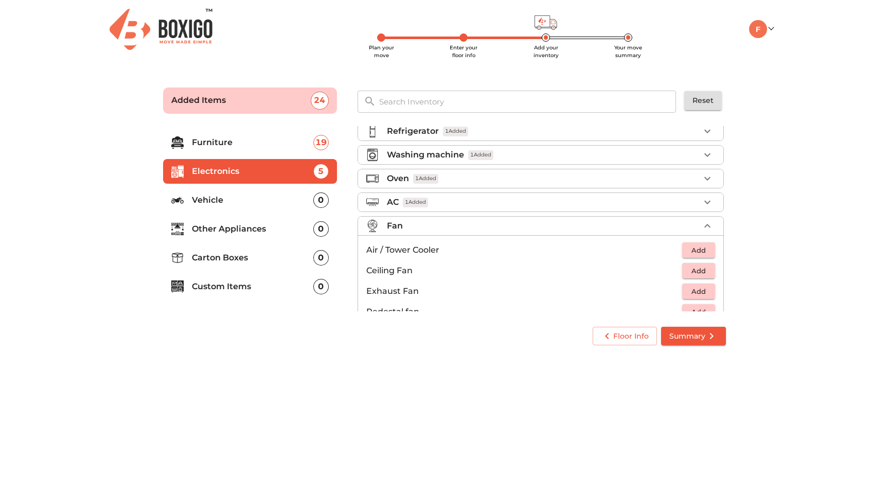
scroll to position [33, 0]
click at [701, 272] on span "Add" at bounding box center [699, 270] width 23 height 12
click at [706, 272] on icon "button" at bounding box center [707, 270] width 12 height 12
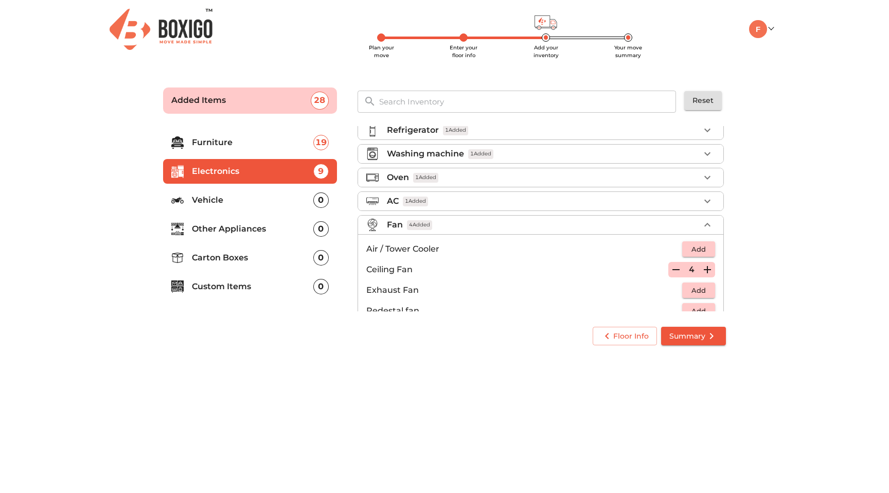
scroll to position [77, 0]
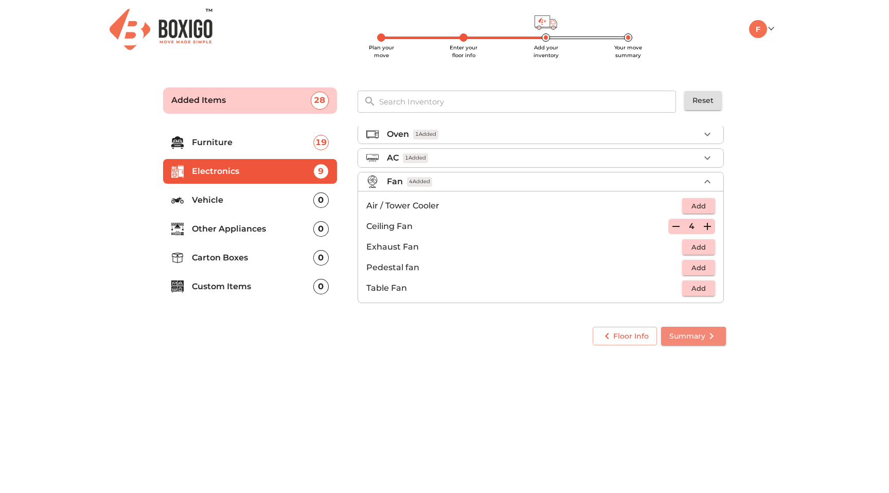
click at [687, 336] on span "Summary" at bounding box center [694, 336] width 48 height 13
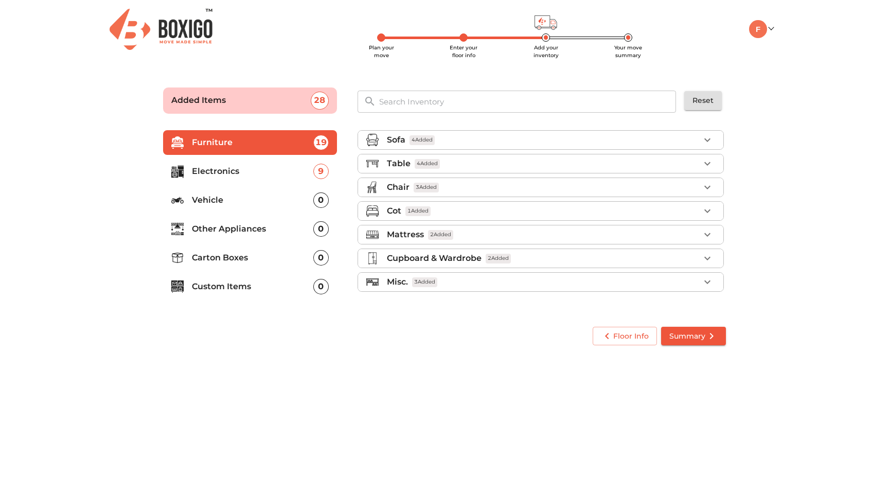
click at [221, 197] on p "Vehicle" at bounding box center [252, 200] width 121 height 12
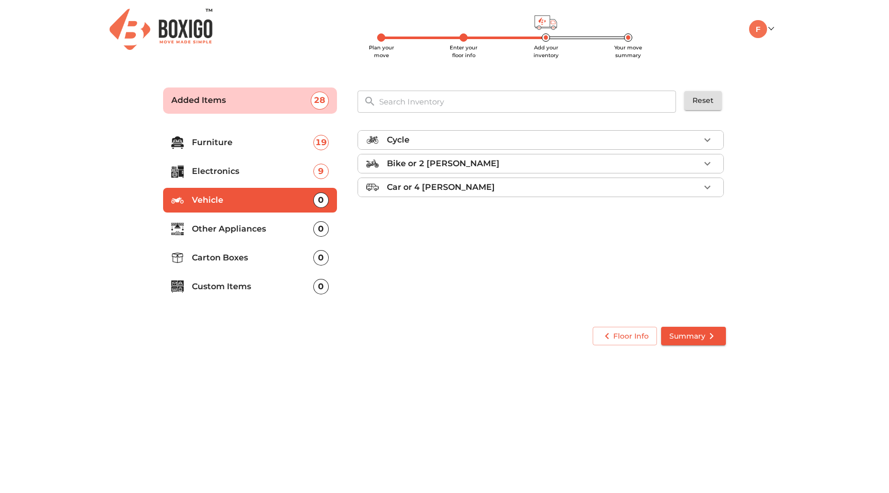
click at [231, 234] on p "Other Appliances" at bounding box center [252, 229] width 121 height 12
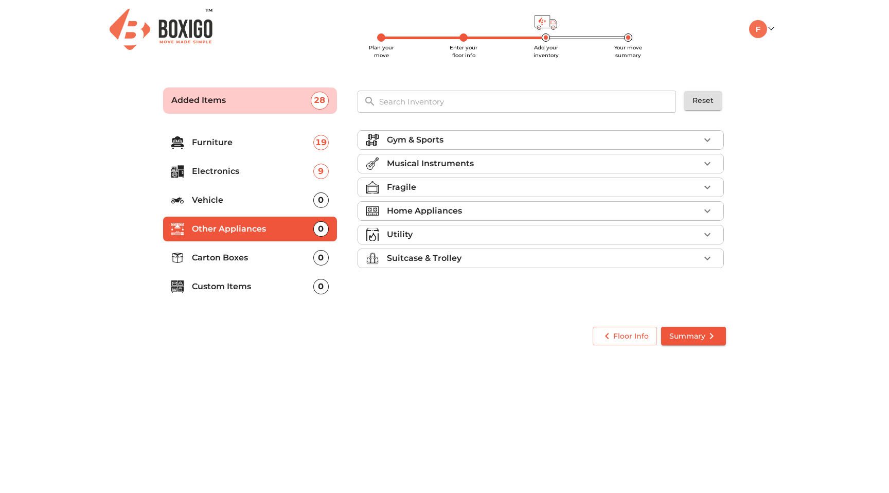
click at [235, 258] on p "Carton Boxes" at bounding box center [252, 258] width 121 height 12
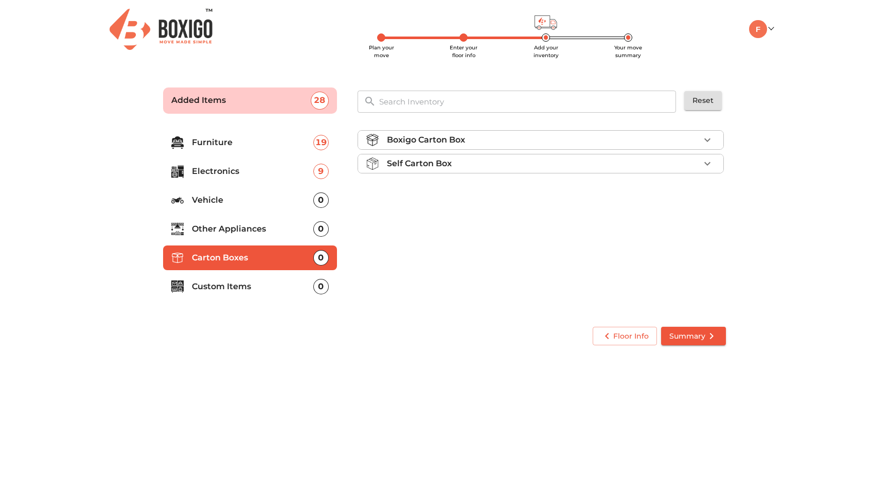
click at [665, 139] on div "Boxigo Carton Box" at bounding box center [543, 140] width 313 height 12
click at [658, 167] on div "Self Carton Box" at bounding box center [543, 163] width 313 height 12
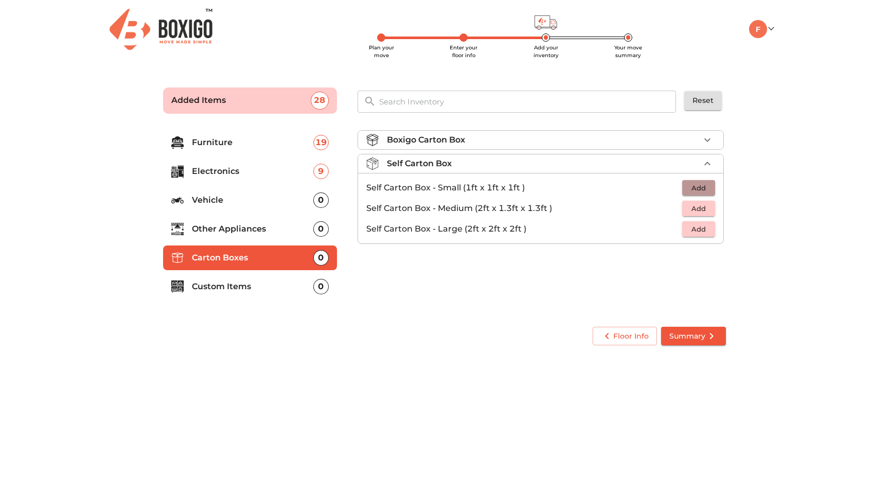
click at [708, 186] on span "Add" at bounding box center [699, 188] width 23 height 12
click at [708, 187] on icon "button" at bounding box center [707, 187] width 7 height 7
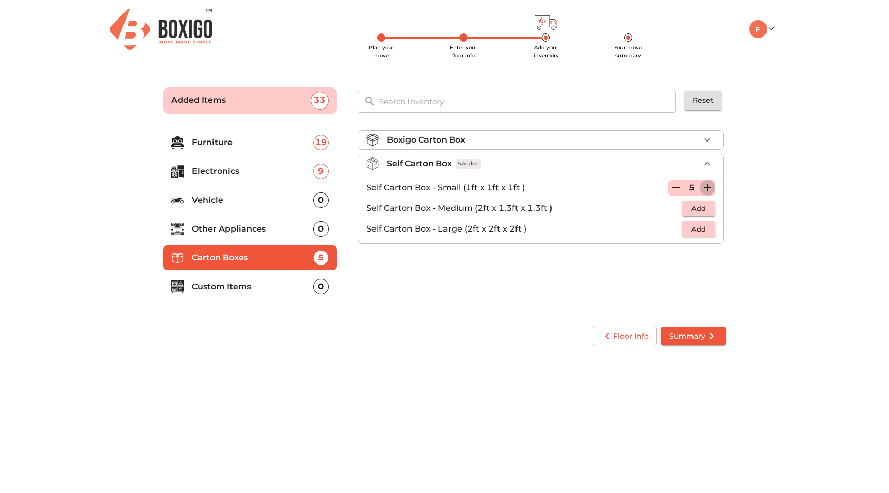
click at [708, 187] on icon "button" at bounding box center [707, 187] width 7 height 7
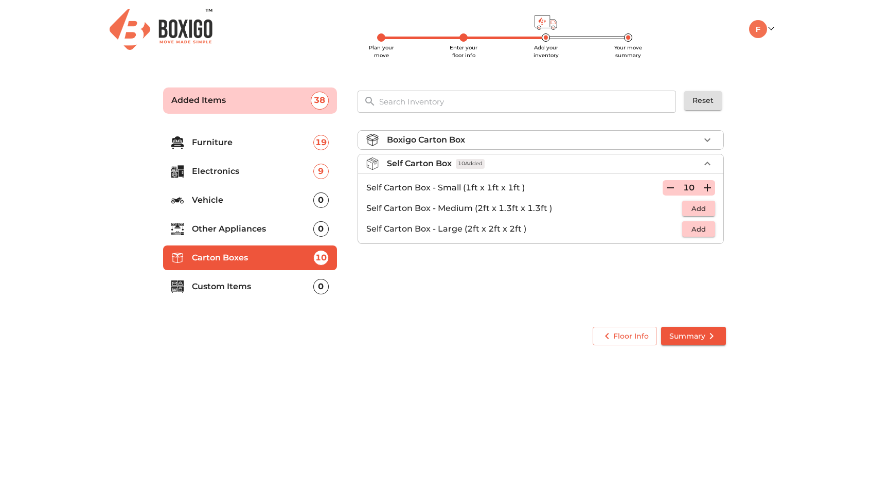
click at [391, 293] on div "Boxigo Carton Box Self Carton Box 10 Added Self Carton Box - Small (1ft x 1ft x…" at bounding box center [542, 219] width 377 height 195
click at [289, 287] on p "Custom Items" at bounding box center [252, 286] width 121 height 12
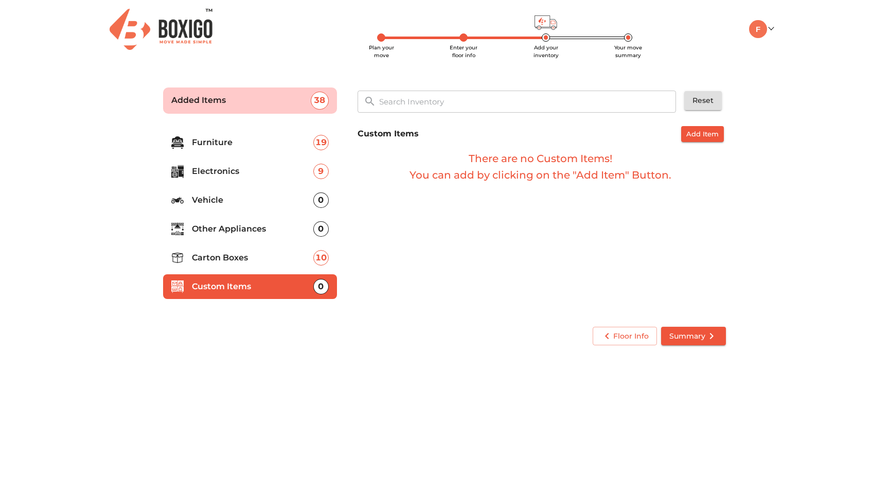
click at [685, 338] on span "Summary" at bounding box center [694, 336] width 48 height 13
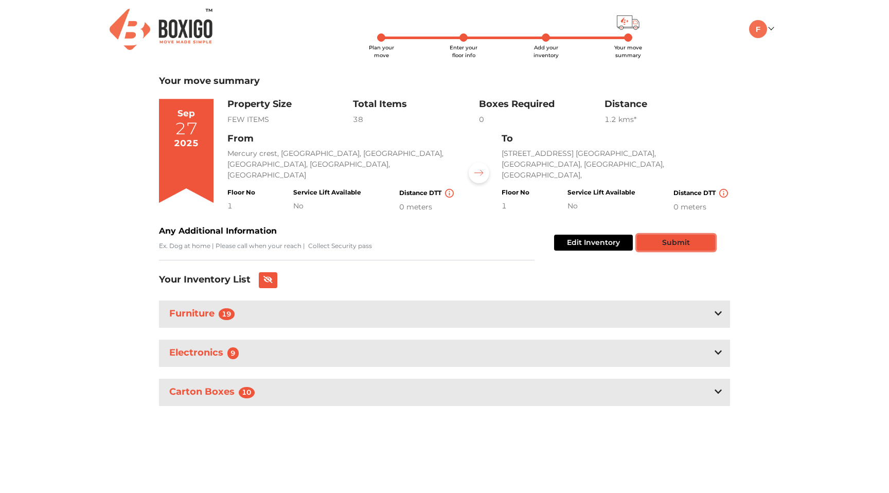
click at [662, 235] on button "Submit" at bounding box center [676, 243] width 78 height 16
